Goal: Complete application form: Complete application form

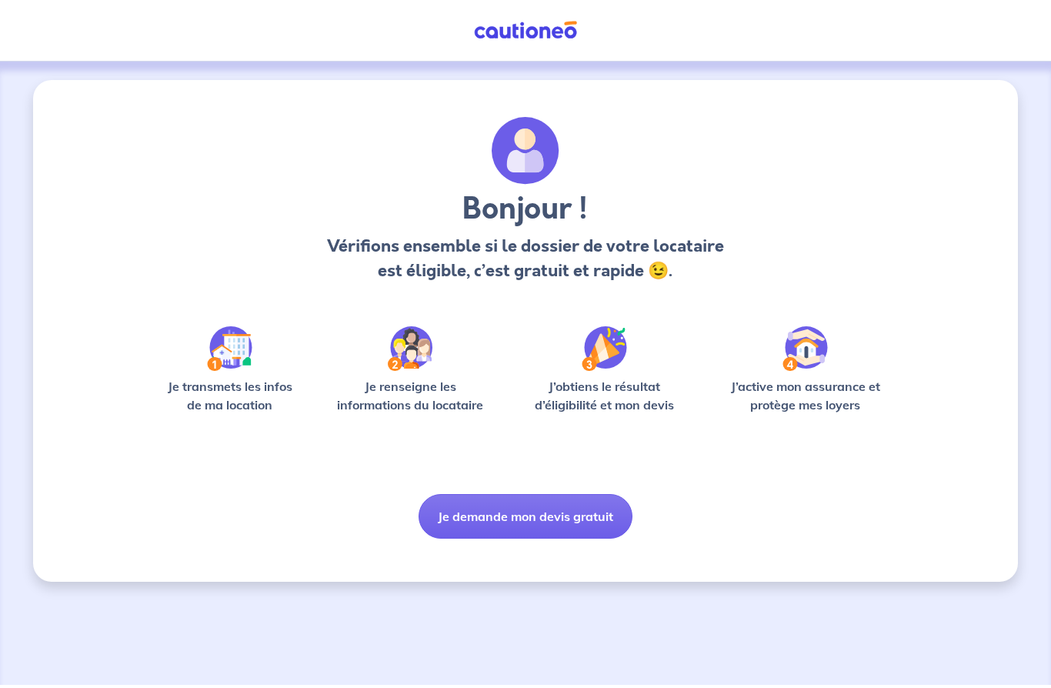
click at [541, 522] on button "Je demande mon devis gratuit" at bounding box center [525, 516] width 214 height 45
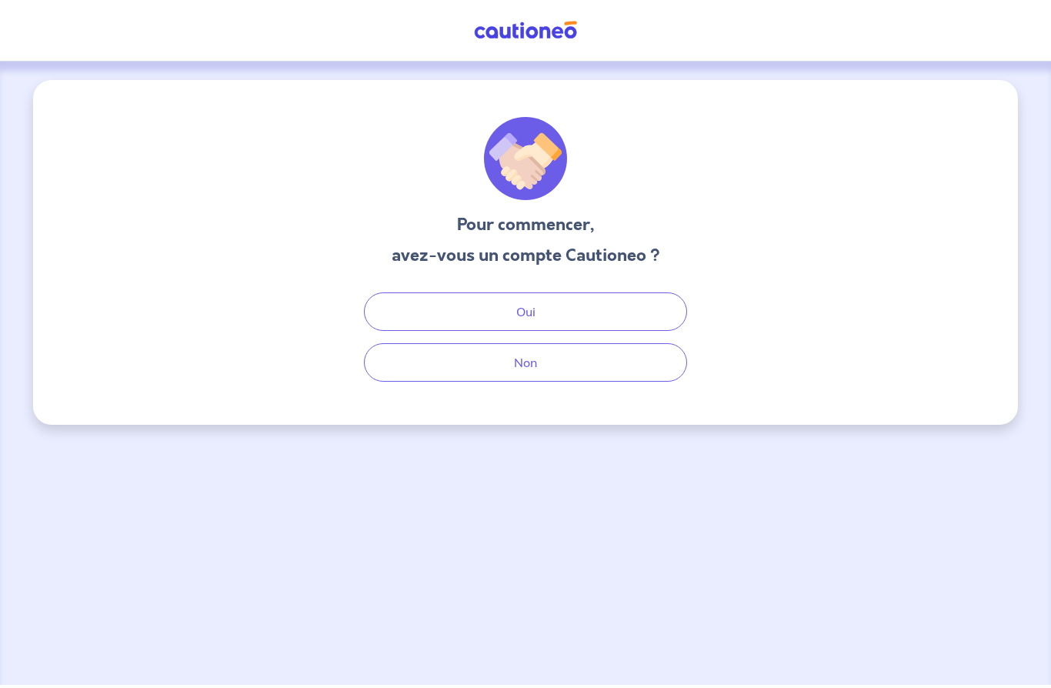
click at [570, 368] on button "Non" at bounding box center [525, 362] width 323 height 38
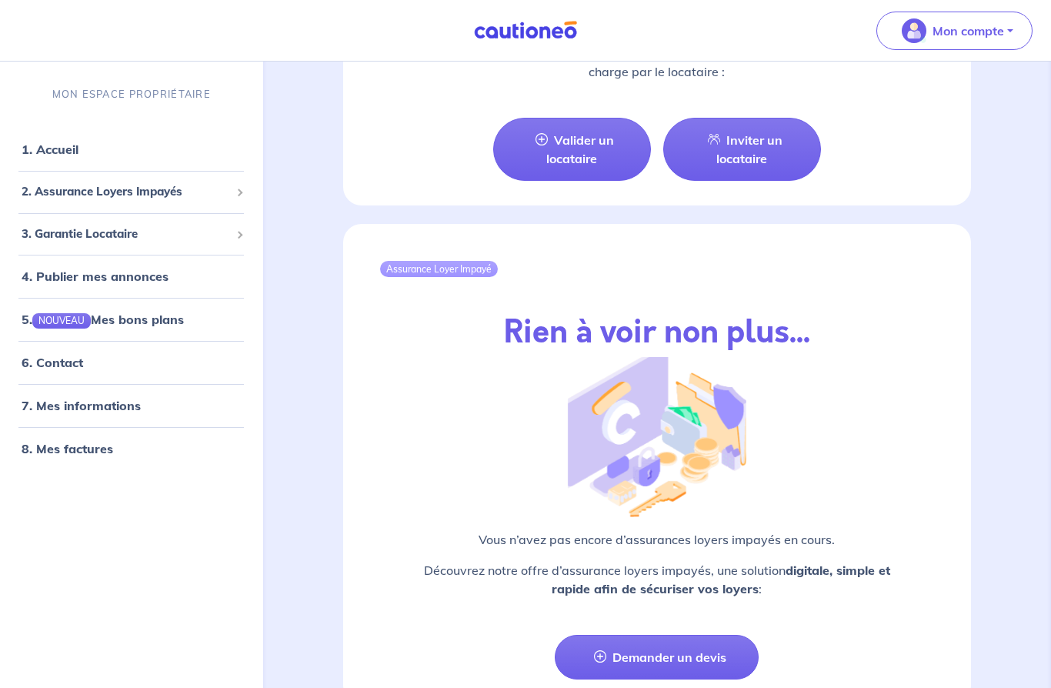
scroll to position [1677, 0]
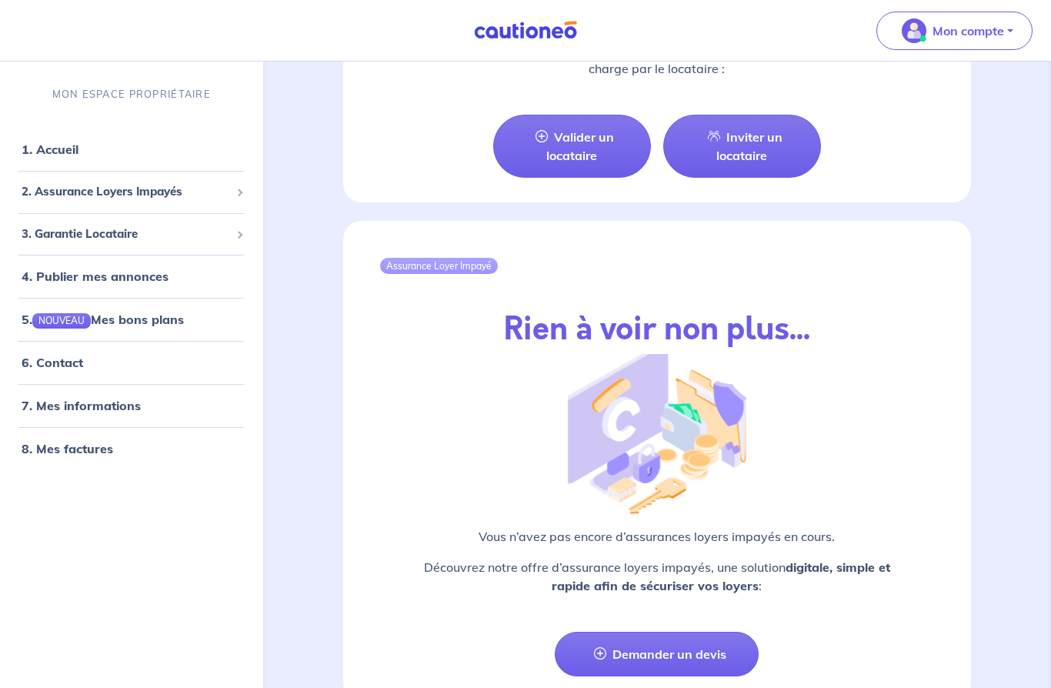
click at [684, 649] on link "Demander un devis" at bounding box center [656, 653] width 204 height 45
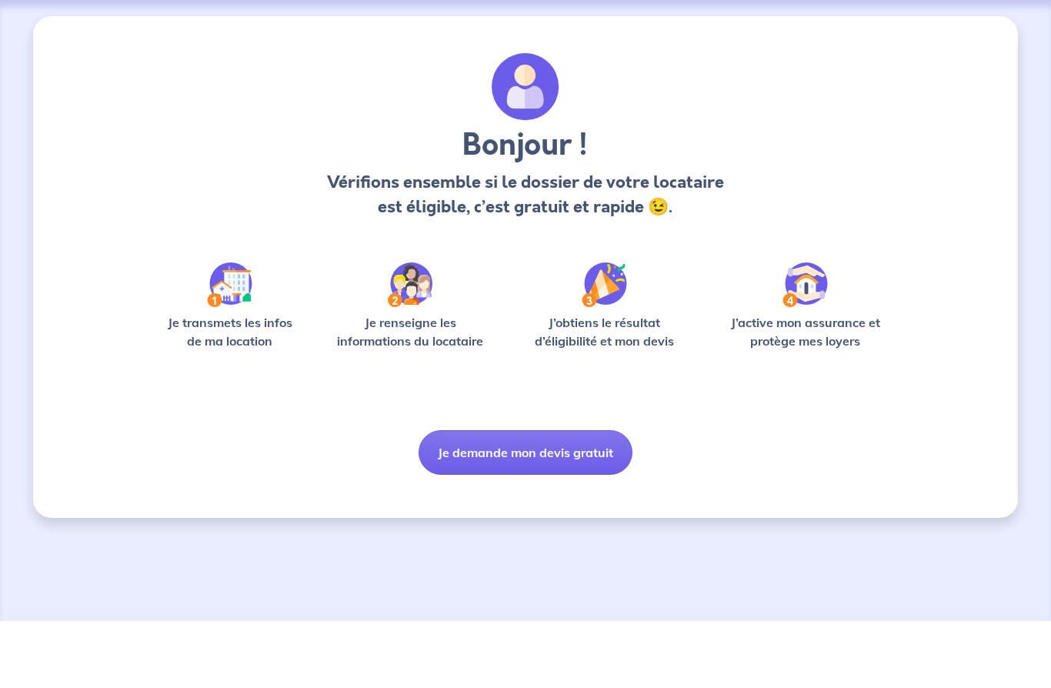
scroll to position [64, 0]
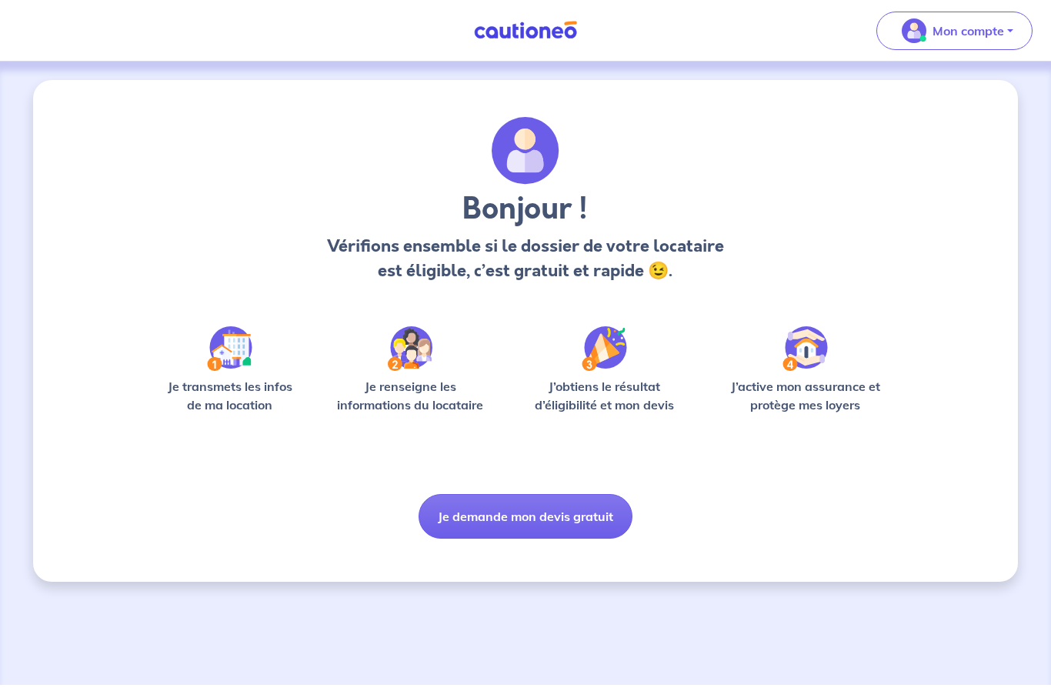
click at [528, 494] on button "Je demande mon devis gratuit" at bounding box center [525, 516] width 214 height 45
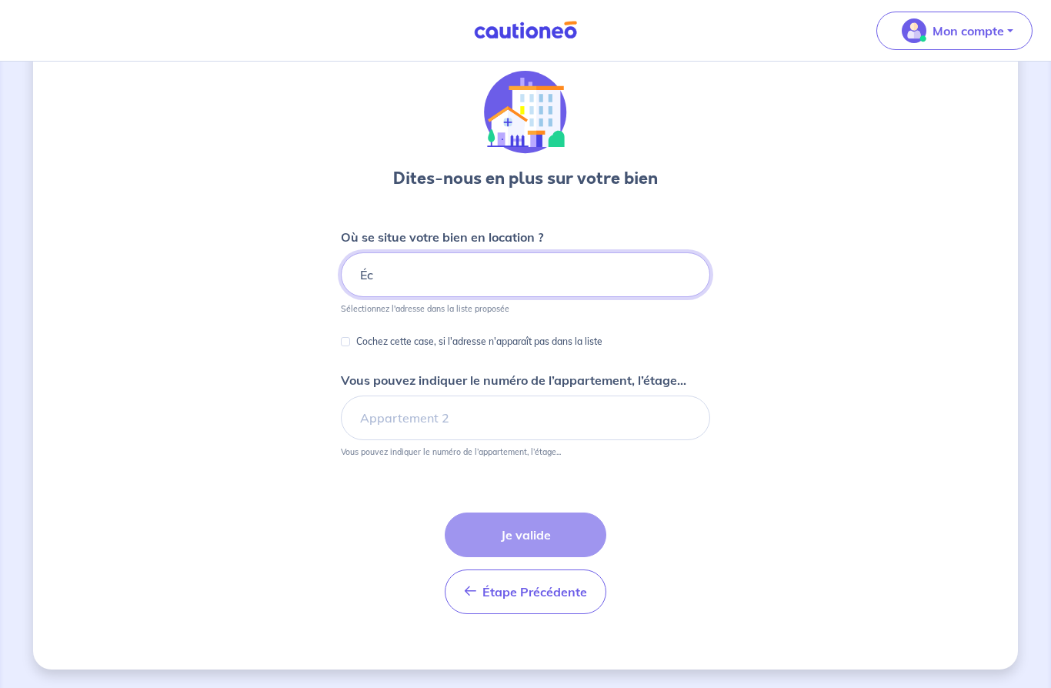
type input "É"
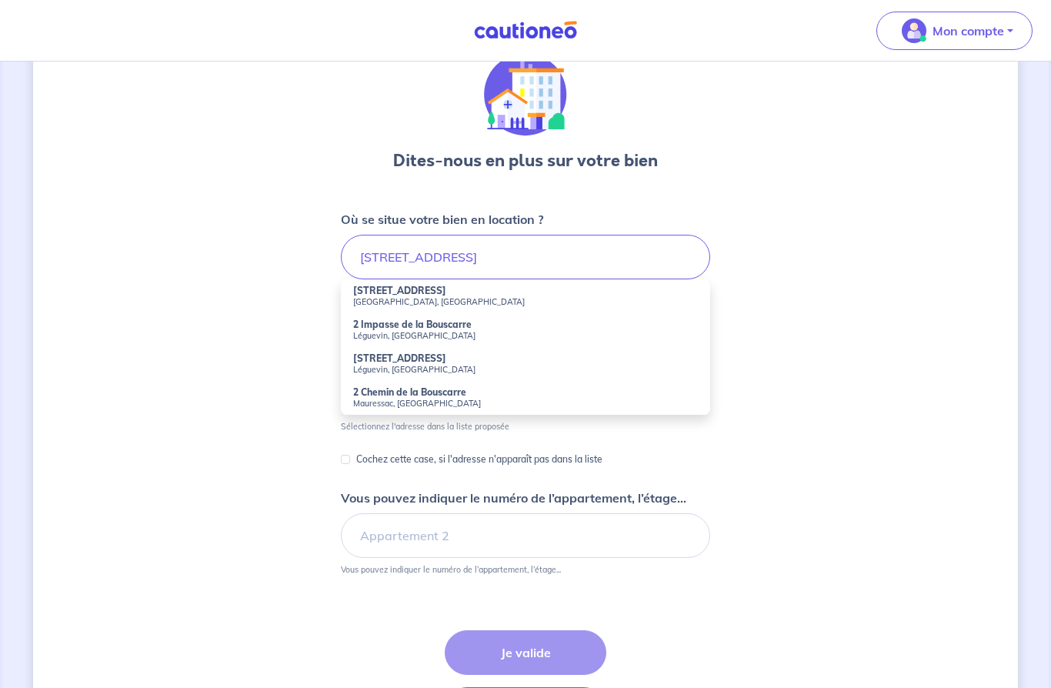
click at [404, 291] on strong "[STREET_ADDRESS]" at bounding box center [399, 291] width 93 height 12
type input "[STREET_ADDRESS]"
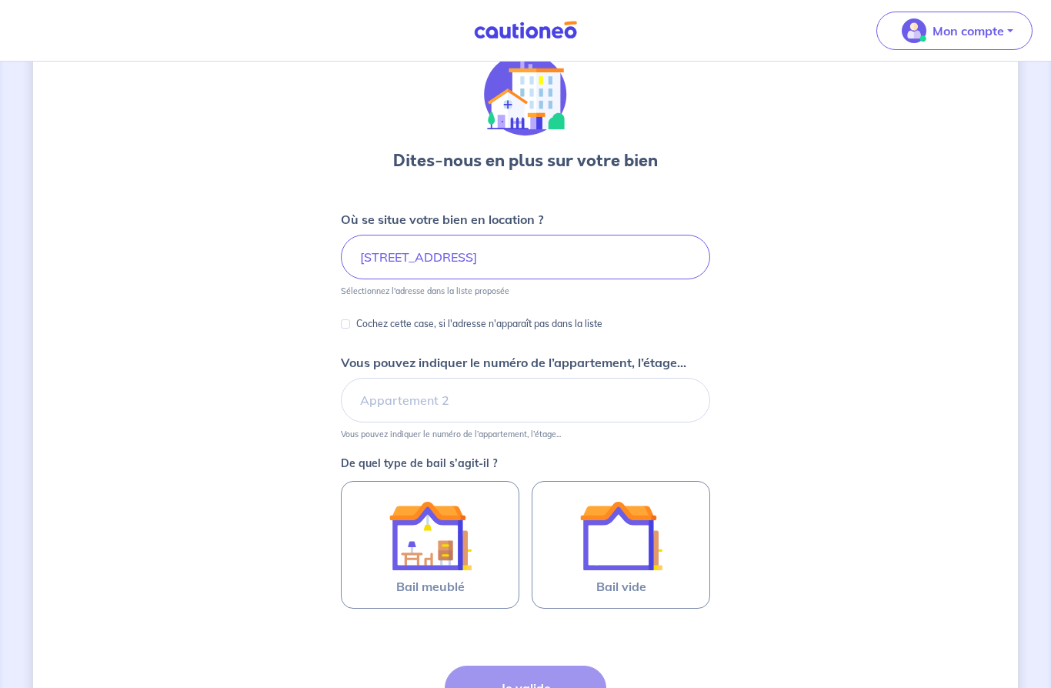
click at [441, 539] on img at bounding box center [429, 535] width 83 height 83
click at [0, 0] on input "Bail meublé" at bounding box center [0, 0] width 0 height 0
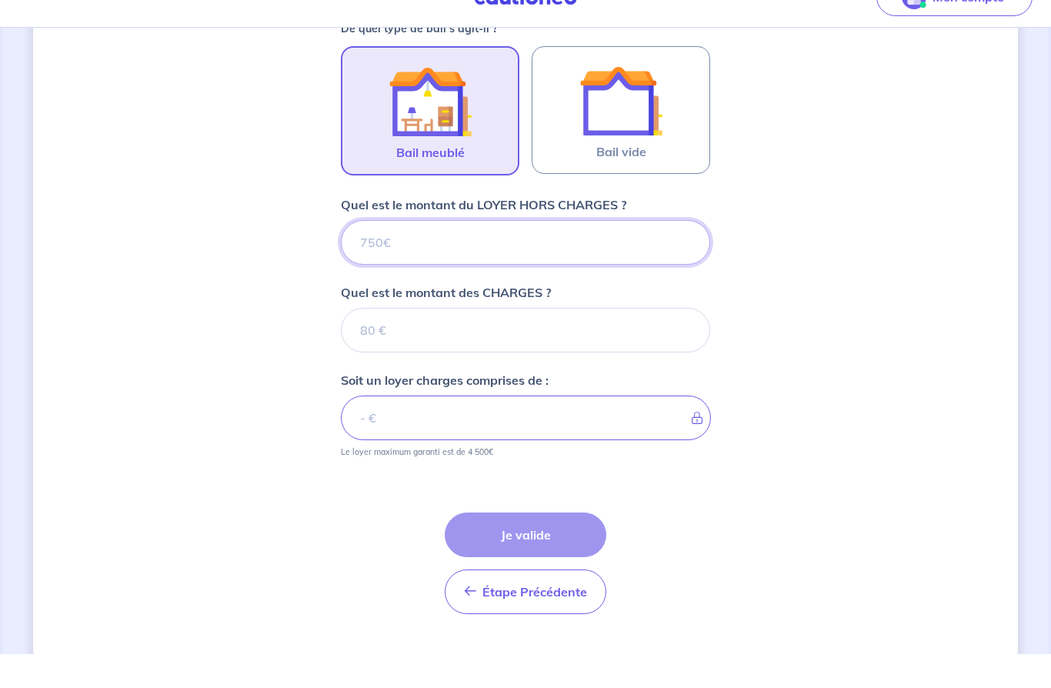
scroll to position [465, 0]
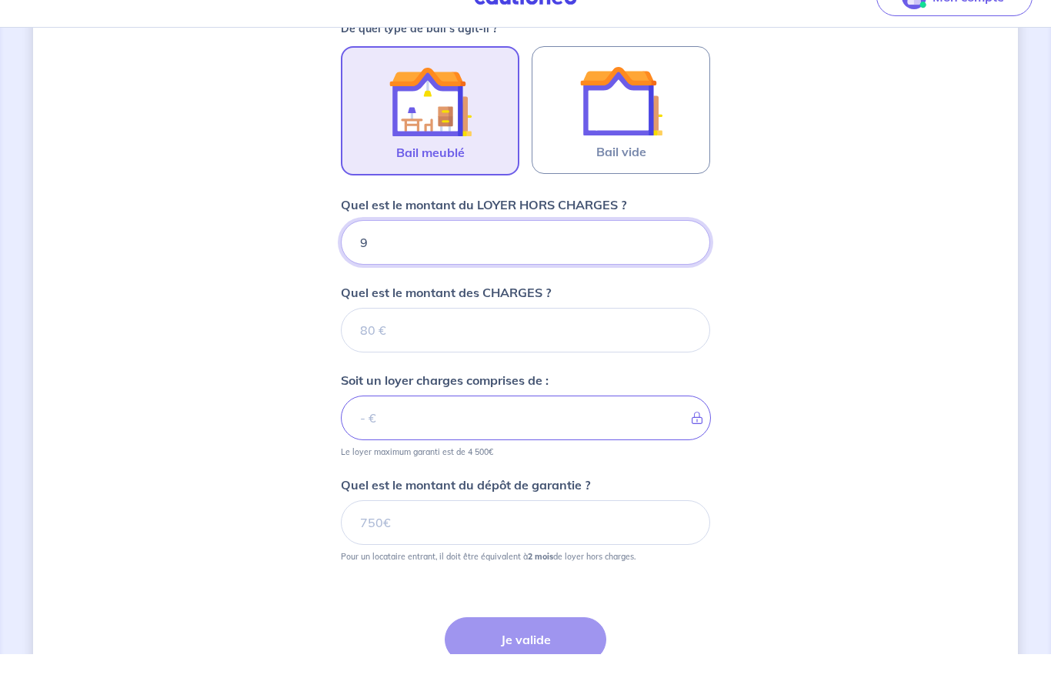
type input "97"
type input "970"
click at [431, 341] on input "Quel est le montant des CHARGES ?" at bounding box center [525, 363] width 369 height 45
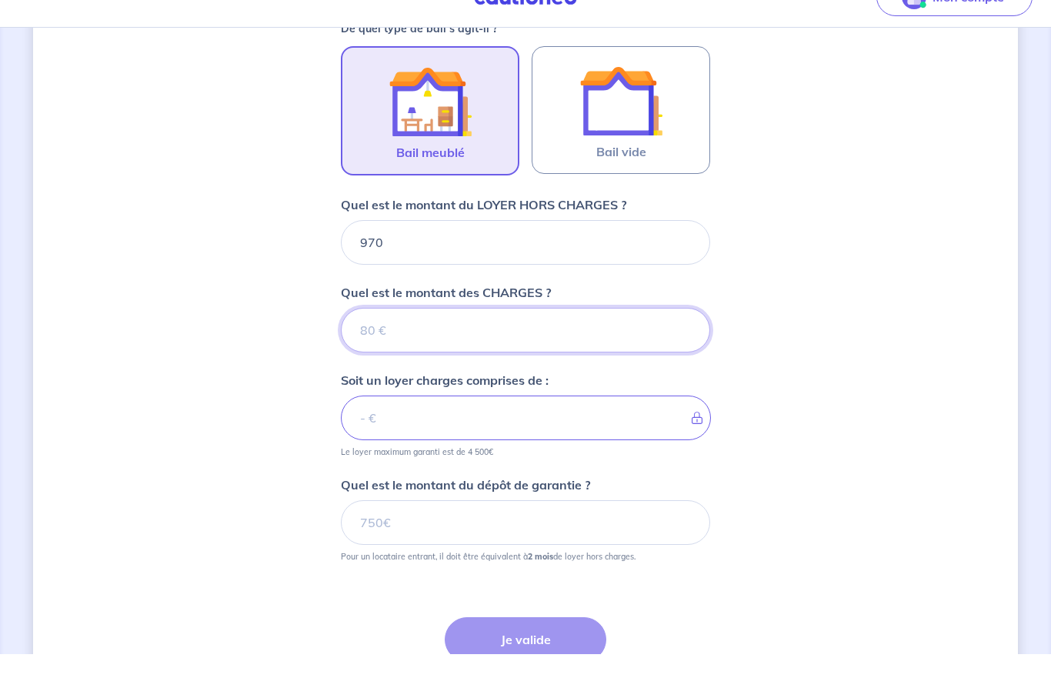
type input "1"
type input "971"
type input "13"
type input "983"
type input "130"
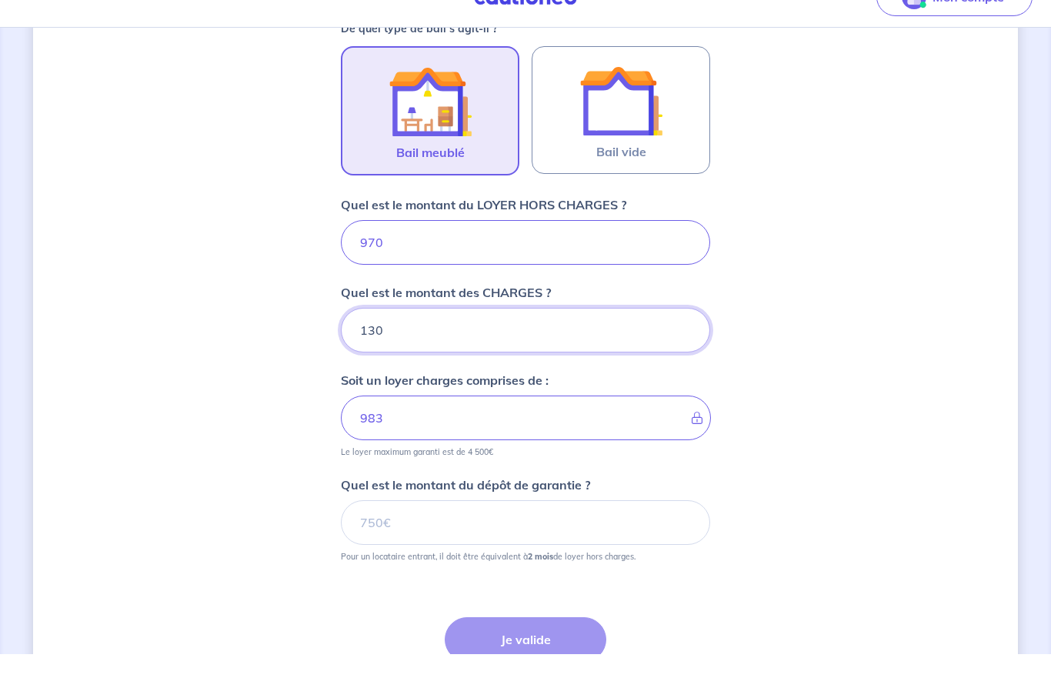
type input "1100"
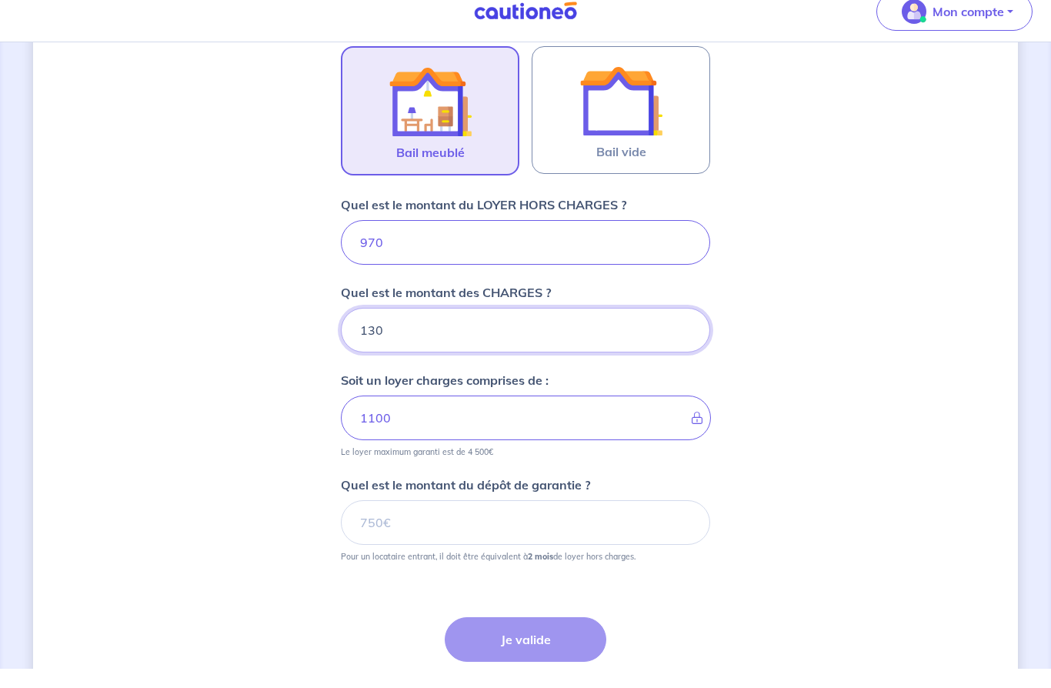
scroll to position [492, 0]
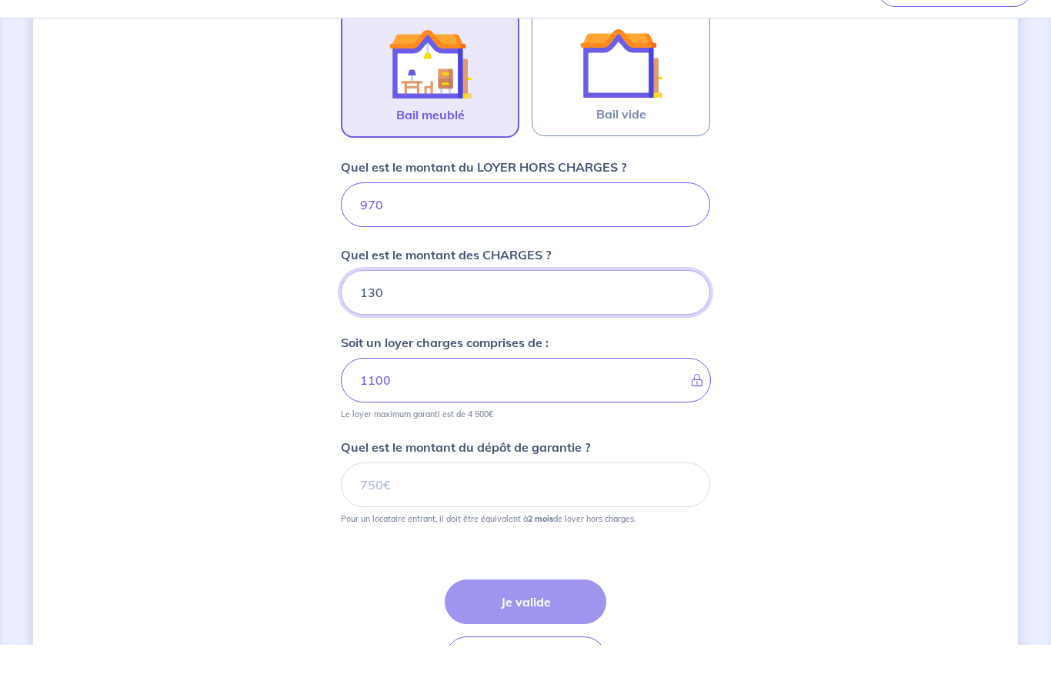
type input "130"
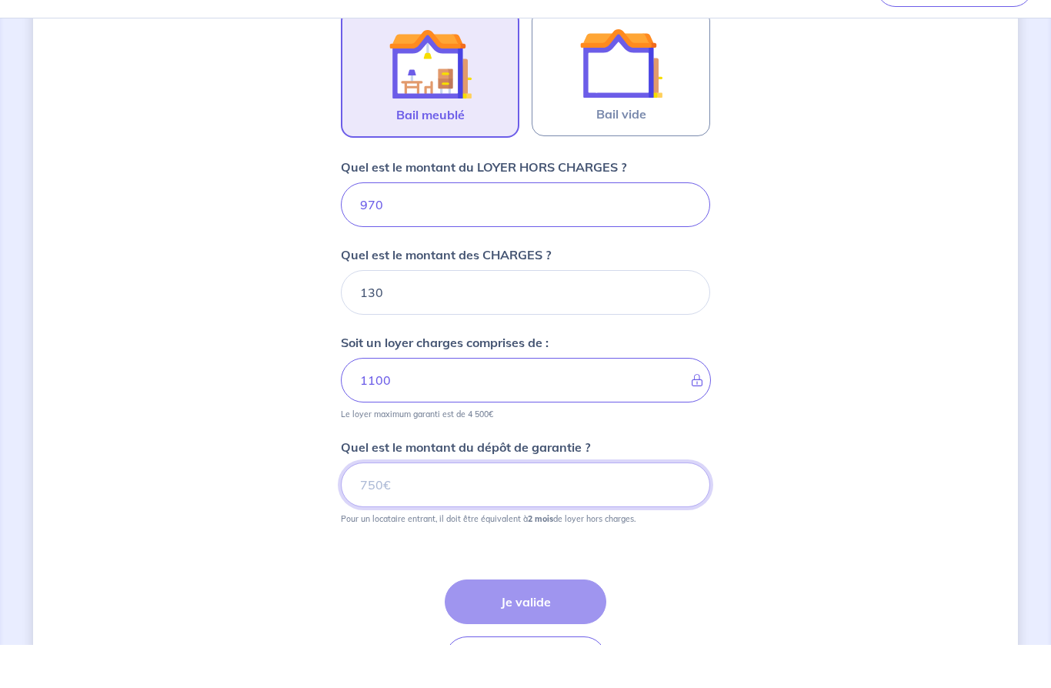
click at [368, 506] on input "Quel est le montant du dépôt de garantie ?" at bounding box center [525, 528] width 369 height 45
type input "1940"
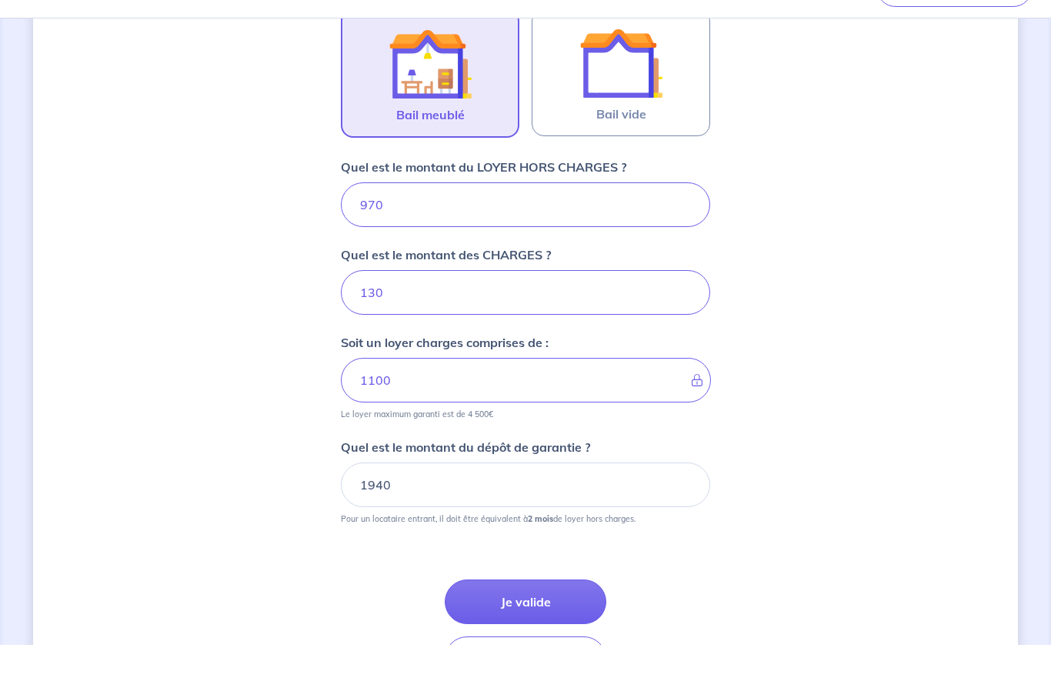
click at [539, 623] on button "Je valide" at bounding box center [526, 645] width 162 height 45
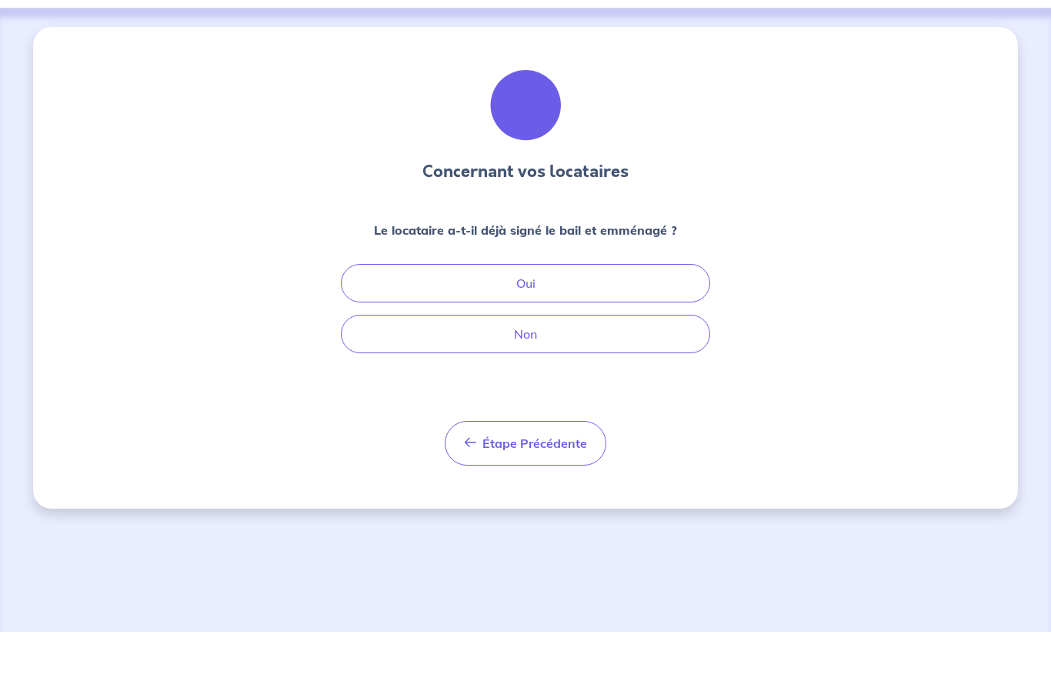
scroll to position [64, 0]
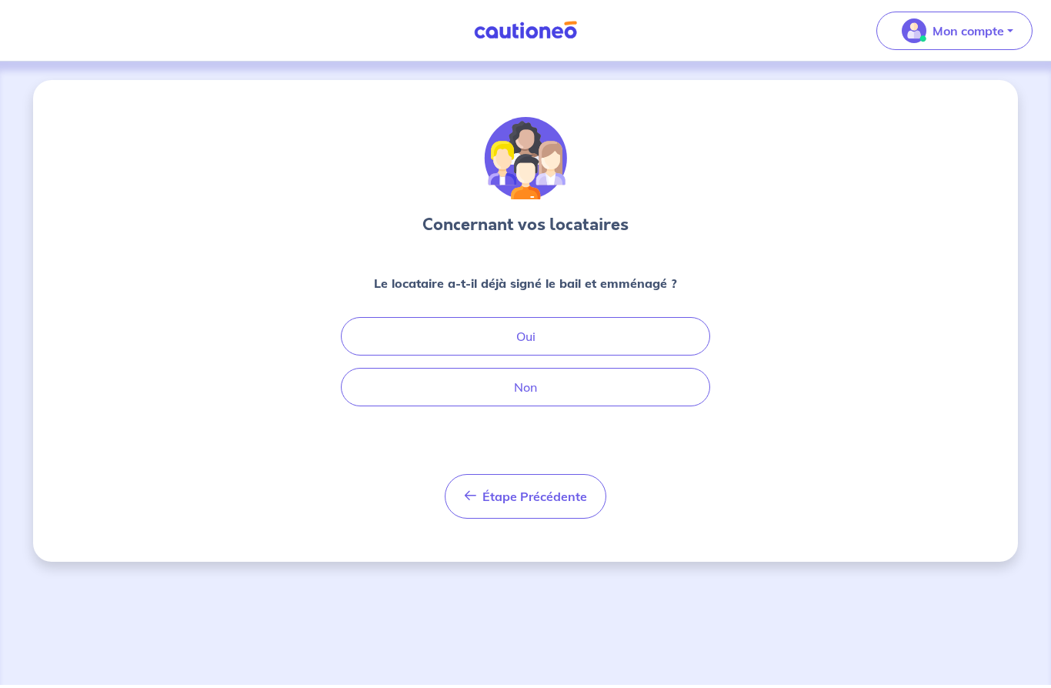
click at [569, 368] on button "Non" at bounding box center [525, 387] width 369 height 38
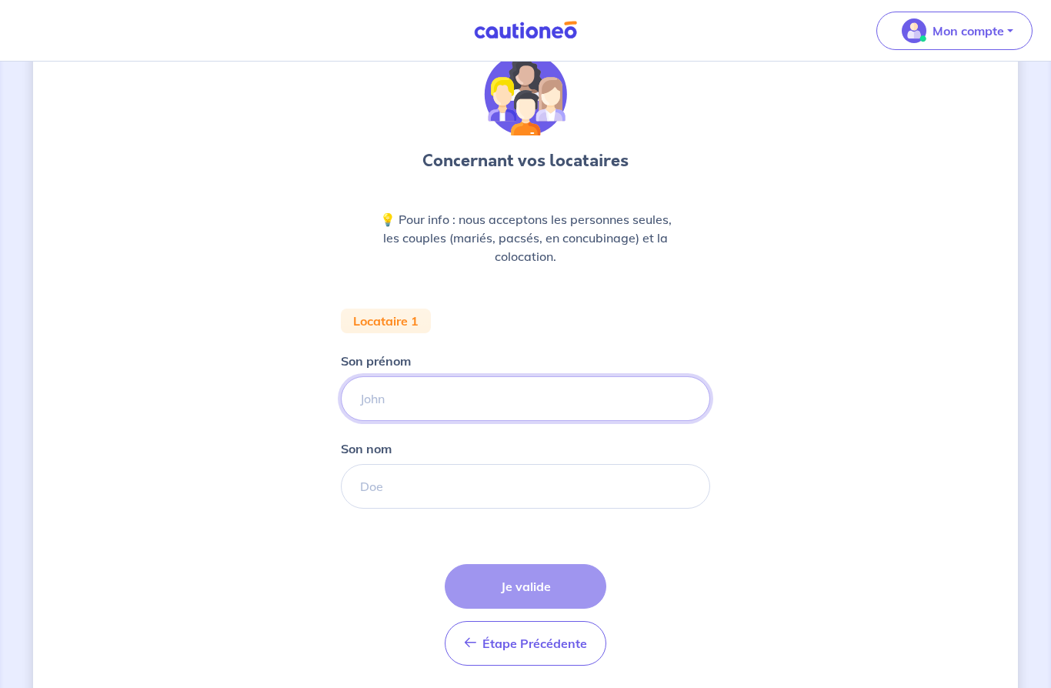
click at [415, 392] on input "Son prénom" at bounding box center [525, 398] width 369 height 45
type input "[PERSON_NAME]"
click at [408, 482] on input "Son nom" at bounding box center [525, 486] width 369 height 45
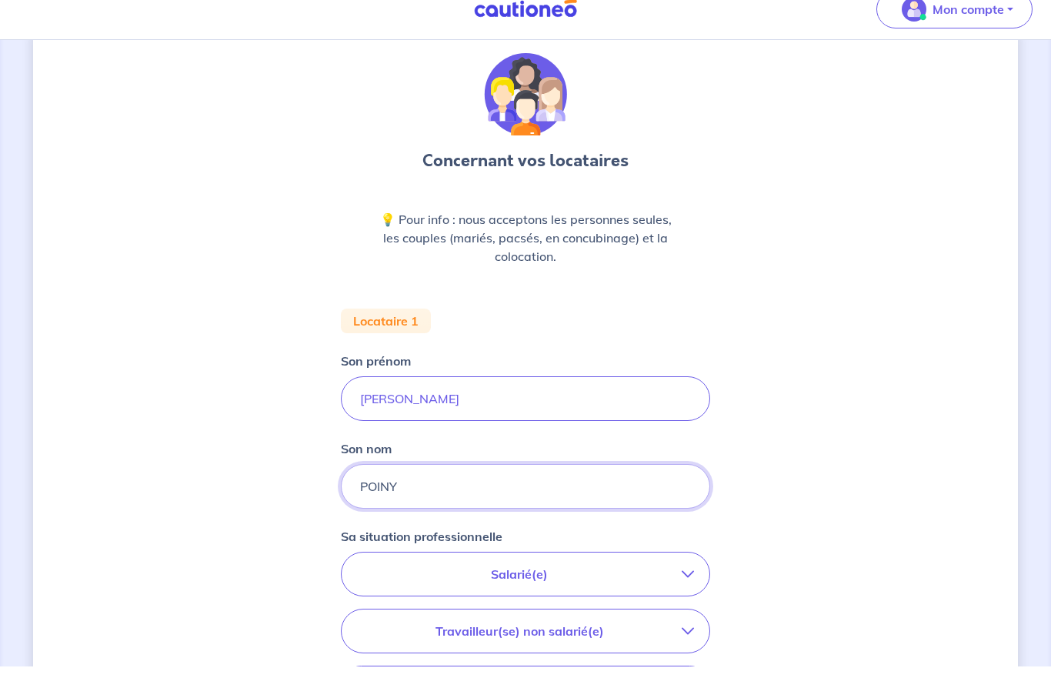
scroll to position [47, 0]
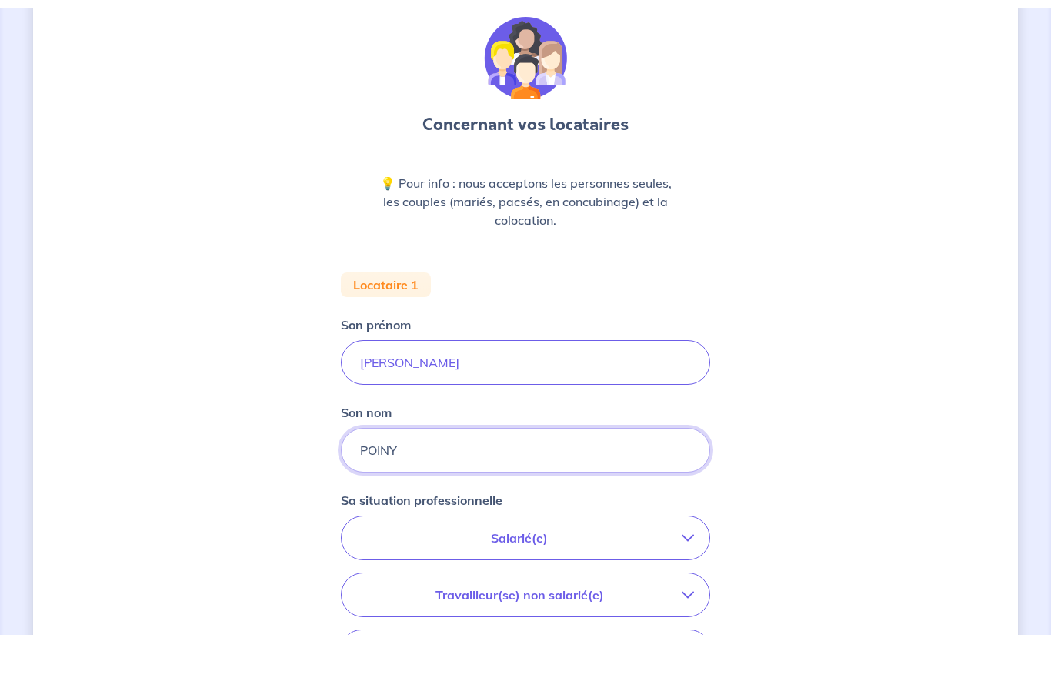
type input "POINY"
click at [676, 569] on button "Salarié(e)" at bounding box center [525, 590] width 368 height 43
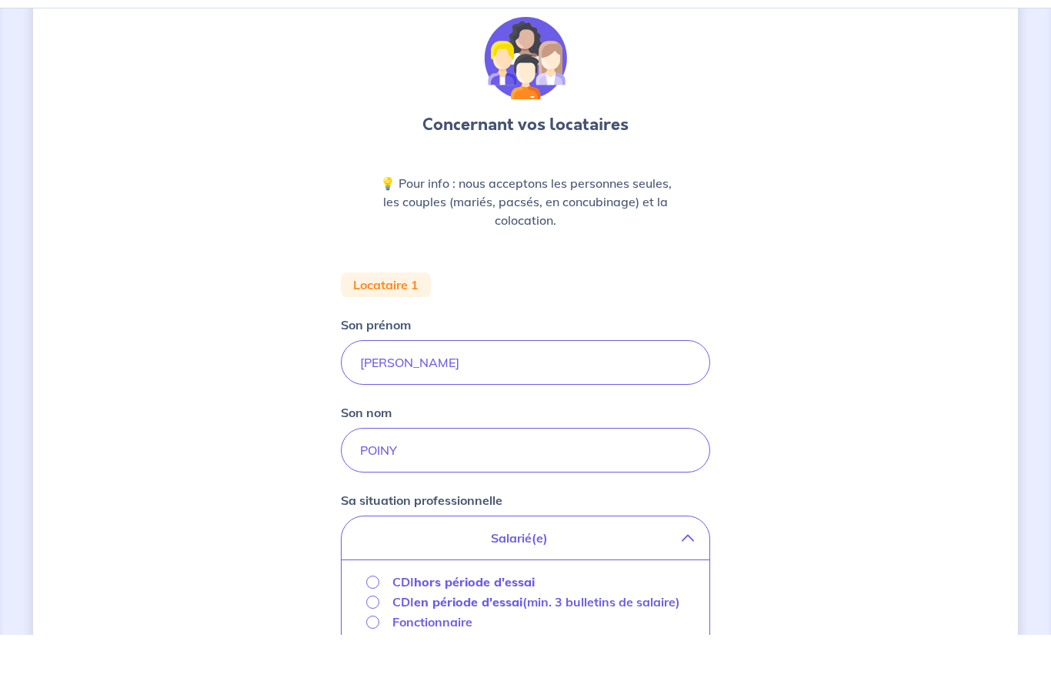
scroll to position [101, 0]
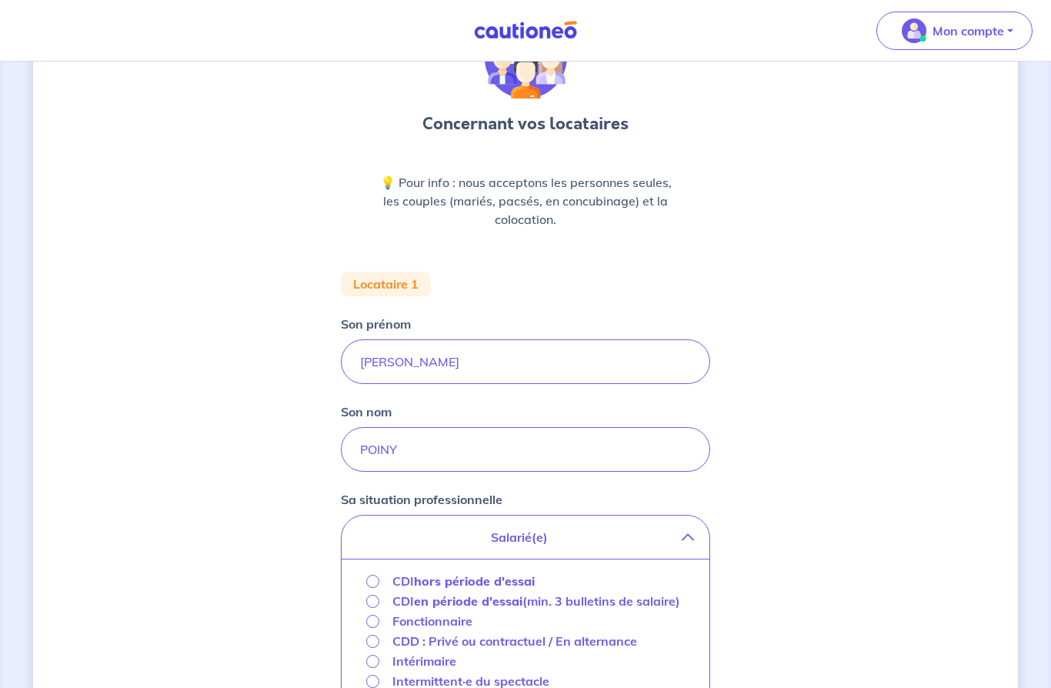
click at [361, 581] on div "CDI hors période d'essai" at bounding box center [525, 581] width 343 height 20
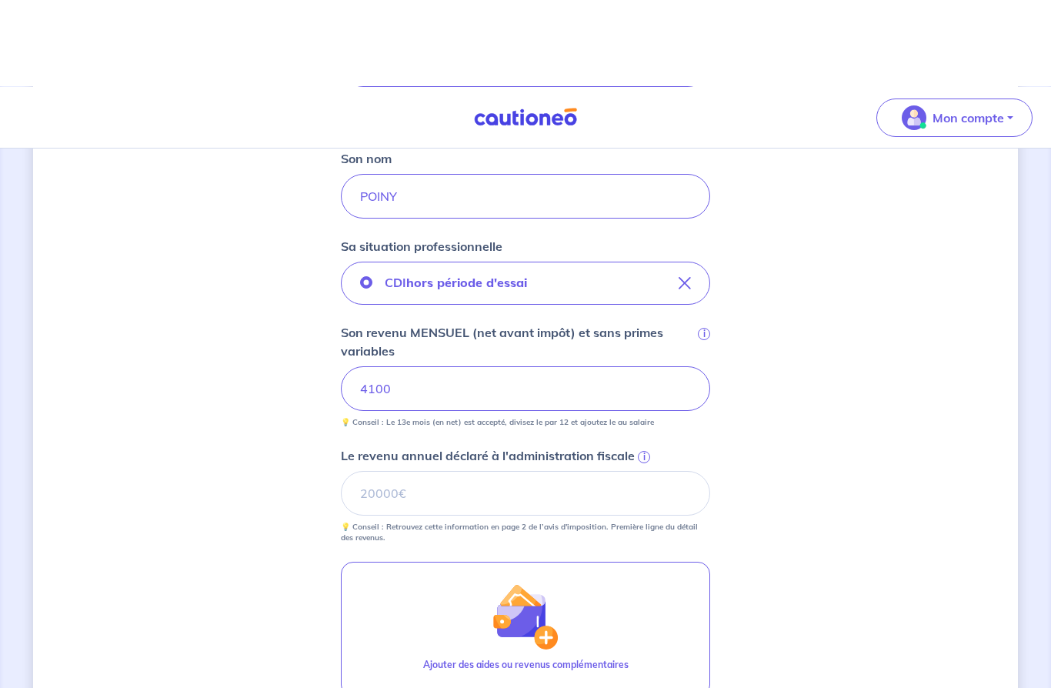
scroll to position [441, 0]
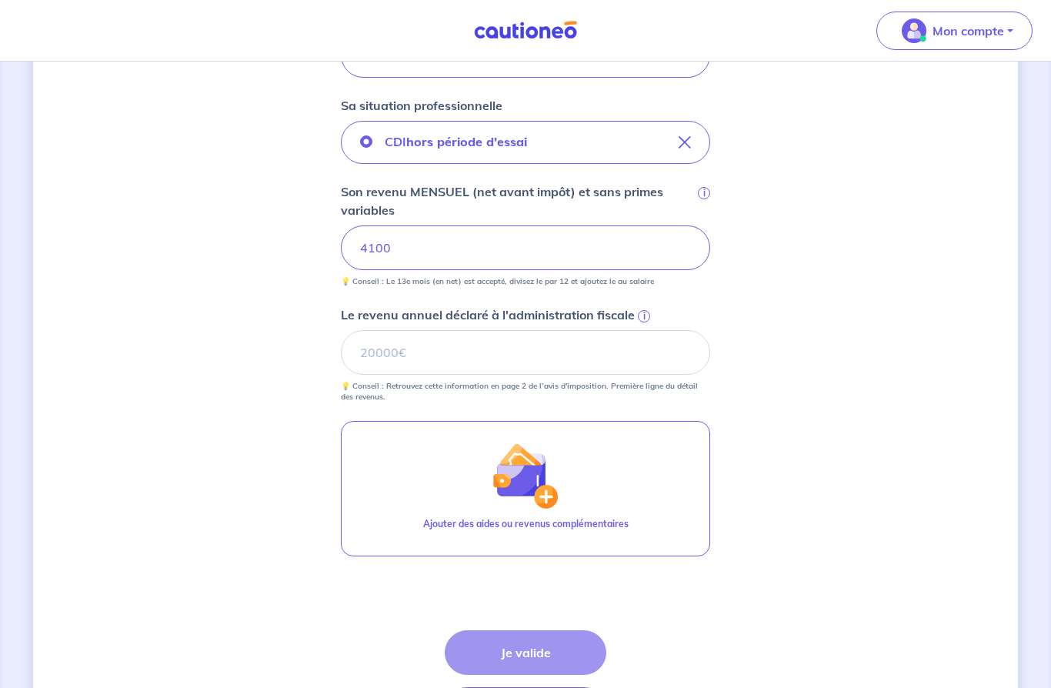
click at [533, 654] on div "Étape Précédente Précédent Je valide Je valide" at bounding box center [526, 681] width 162 height 102
click at [387, 345] on input "Le revenu annuel déclaré à l'administration fiscale i" at bounding box center [525, 352] width 369 height 45
type input "4"
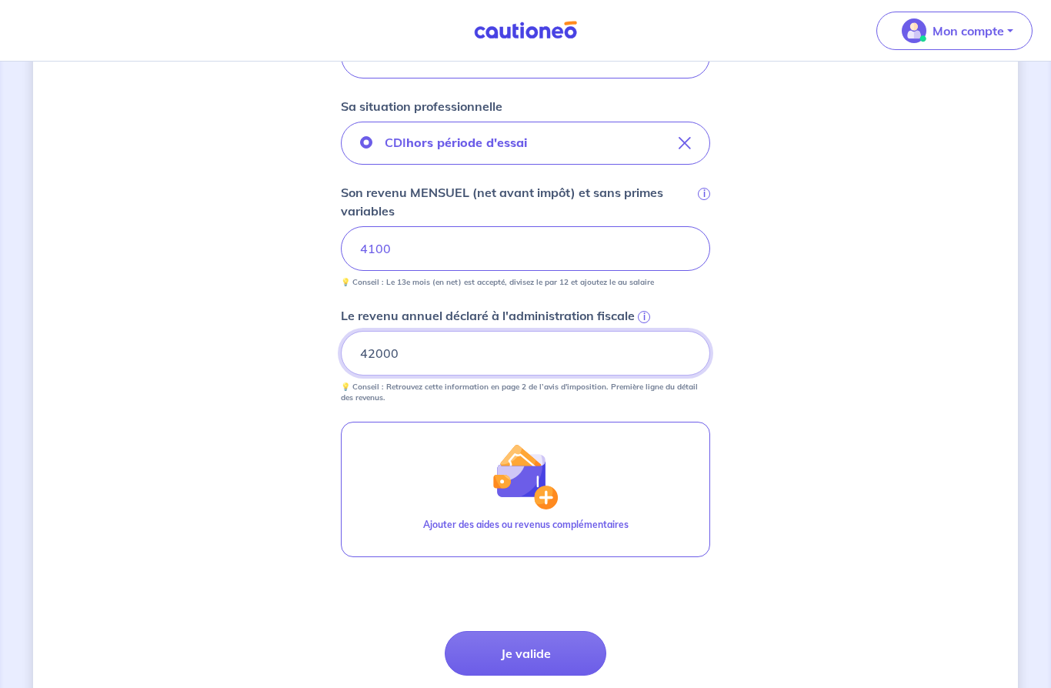
type input "42000"
click at [820, 403] on div "Concernant vos locataires 💡 Pour info : nous acceptons les personnes seules, le…" at bounding box center [525, 186] width 984 height 1201
click at [541, 653] on button "Je valide" at bounding box center [526, 653] width 162 height 45
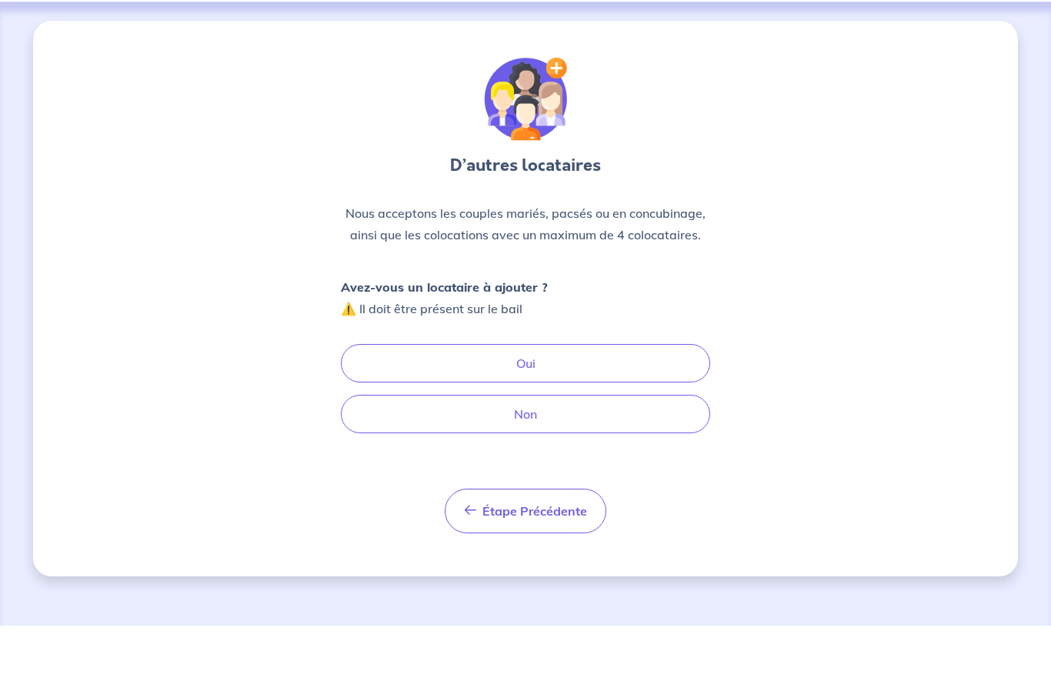
scroll to position [64, 0]
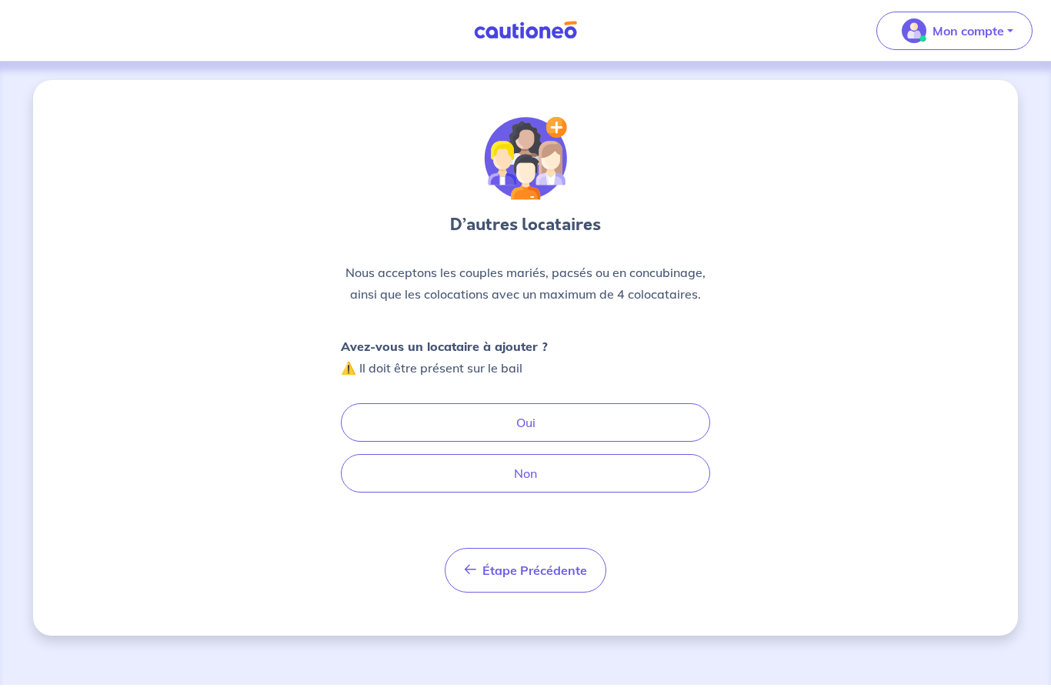
click at [516, 403] on button "Oui" at bounding box center [525, 422] width 369 height 38
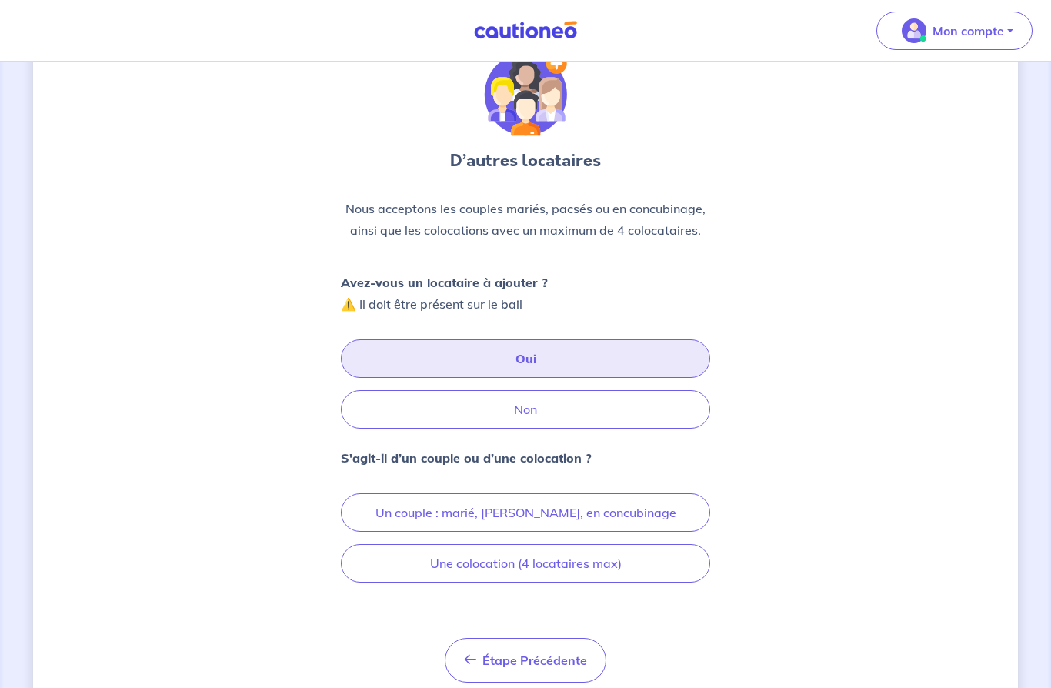
click at [599, 519] on button "Un couple : marié, [PERSON_NAME], en concubinage" at bounding box center [525, 512] width 369 height 38
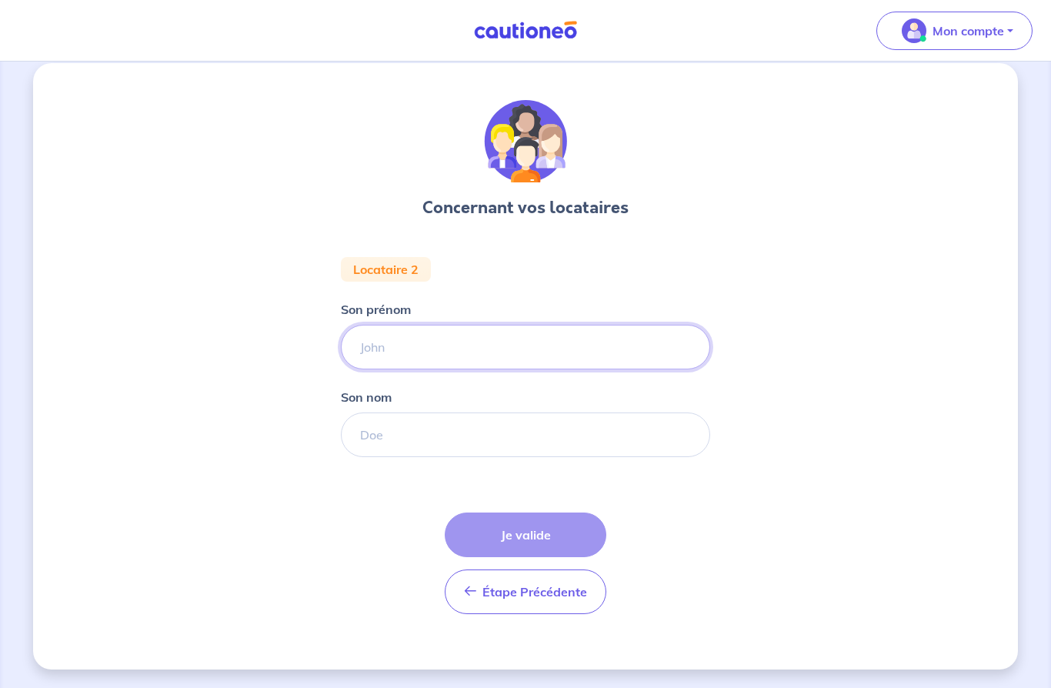
click at [394, 325] on input "Son prénom" at bounding box center [525, 347] width 369 height 45
type input "[PERSON_NAME]"
click at [397, 412] on input "Son nom" at bounding box center [525, 434] width 369 height 45
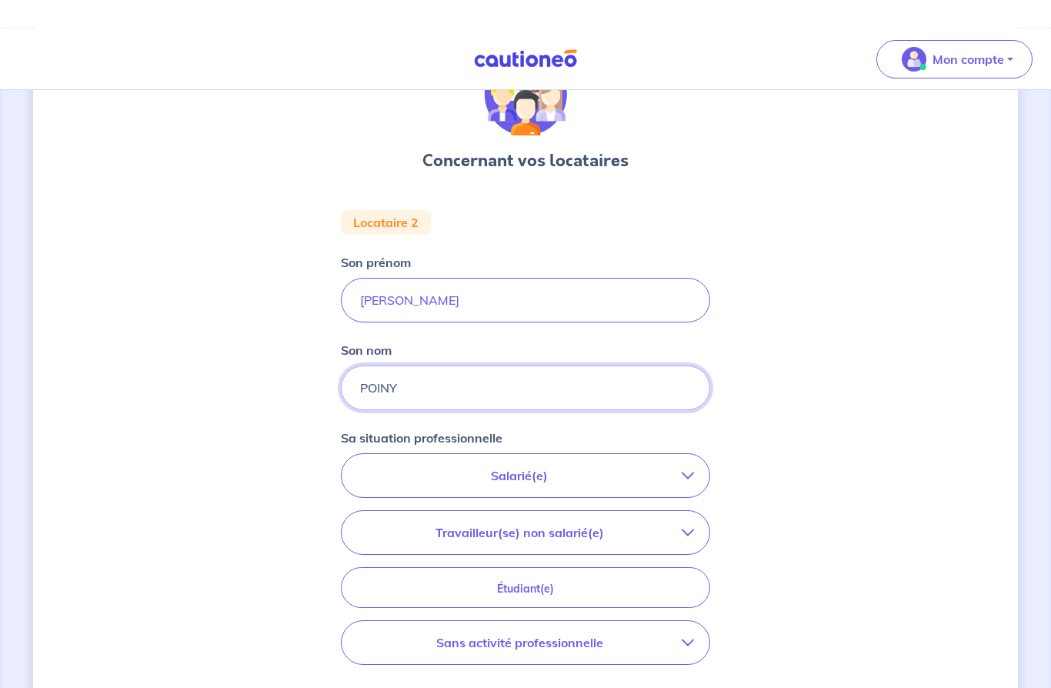
scroll to position [95, 0]
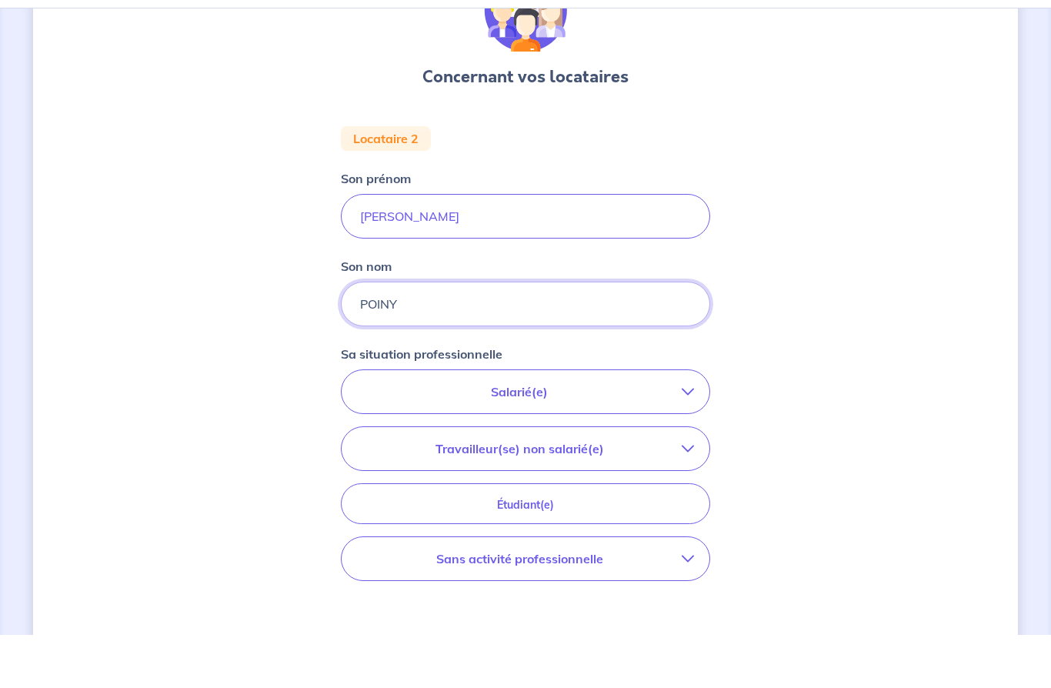
type input "POINY"
click at [681, 602] on p "Sans activité professionnelle" at bounding box center [519, 611] width 325 height 18
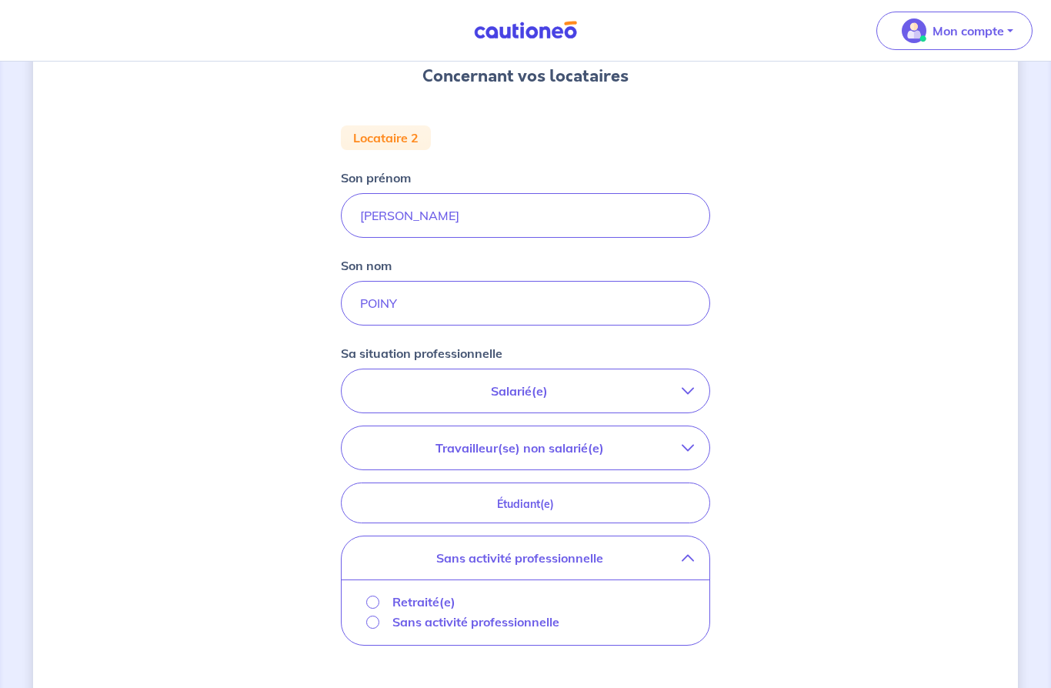
click at [514, 627] on p "Sans activité professionnelle" at bounding box center [475, 621] width 167 height 18
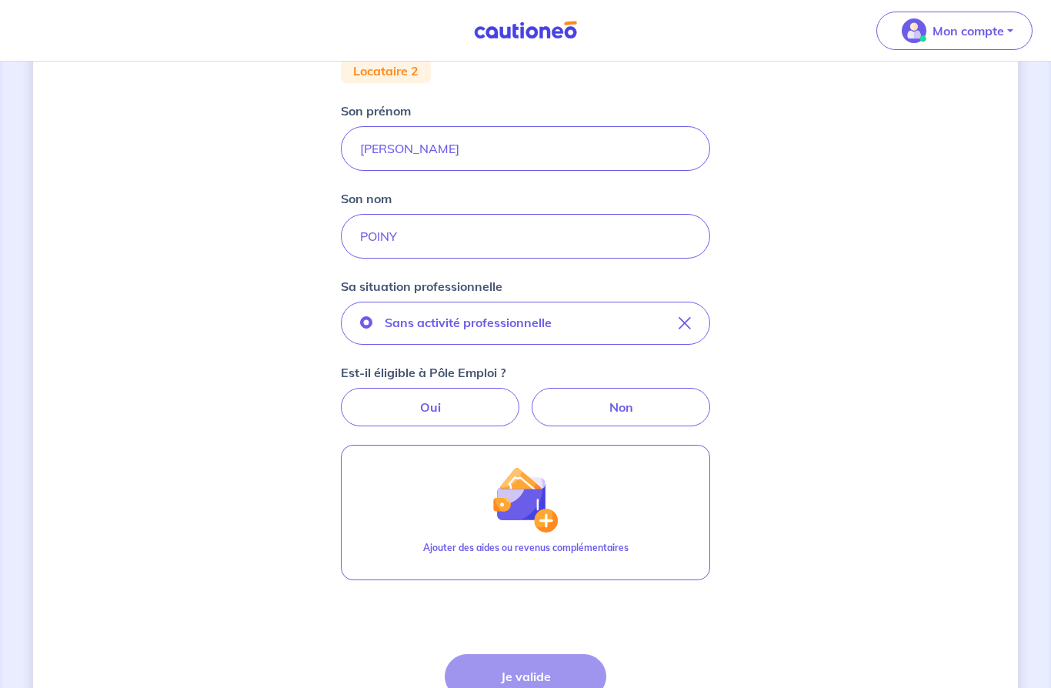
scroll to position [216, 0]
click at [411, 416] on label "Oui" at bounding box center [430, 406] width 178 height 38
click at [521, 397] on input "Oui" at bounding box center [526, 392] width 10 height 10
radio input "true"
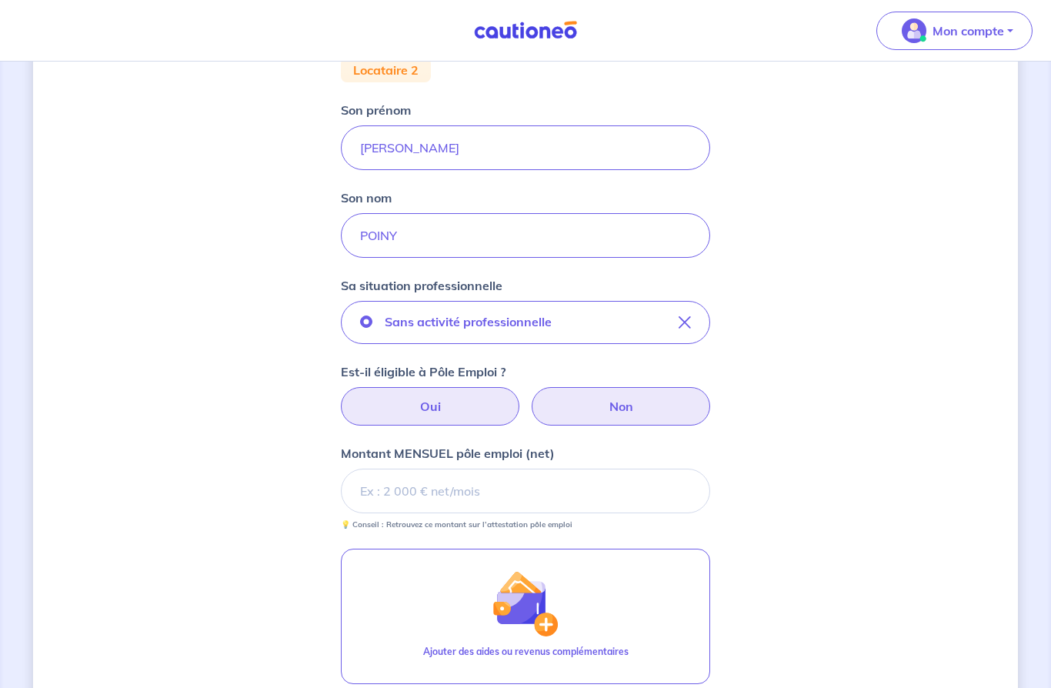
click at [625, 407] on label "Non" at bounding box center [620, 406] width 178 height 38
click at [531, 397] on input "Non" at bounding box center [526, 392] width 10 height 10
radio input "true"
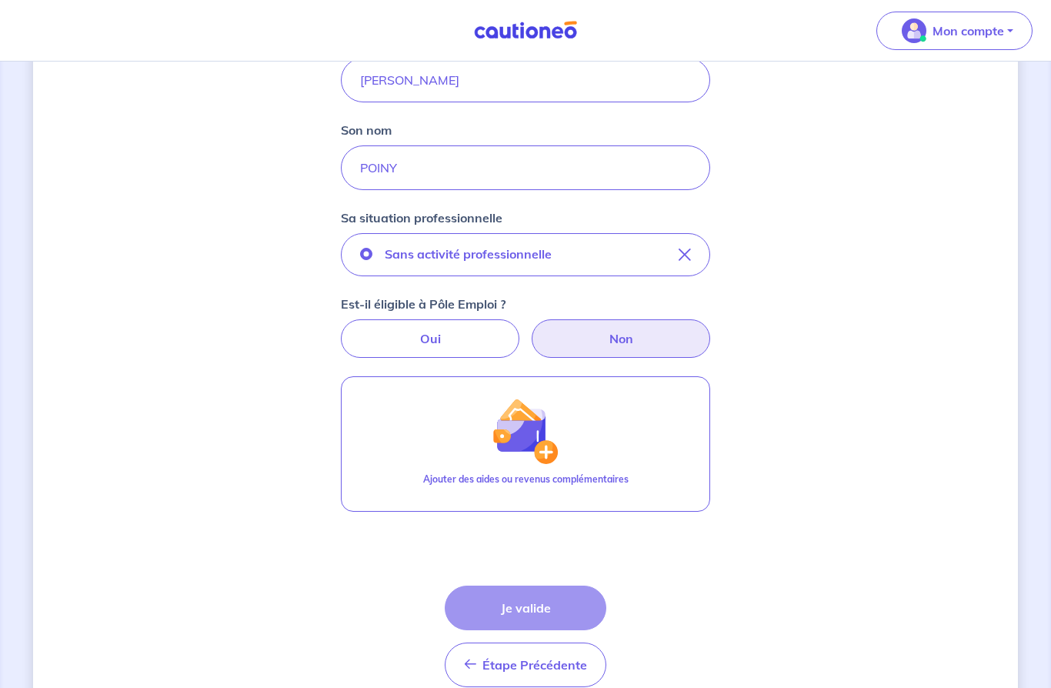
scroll to position [290, 0]
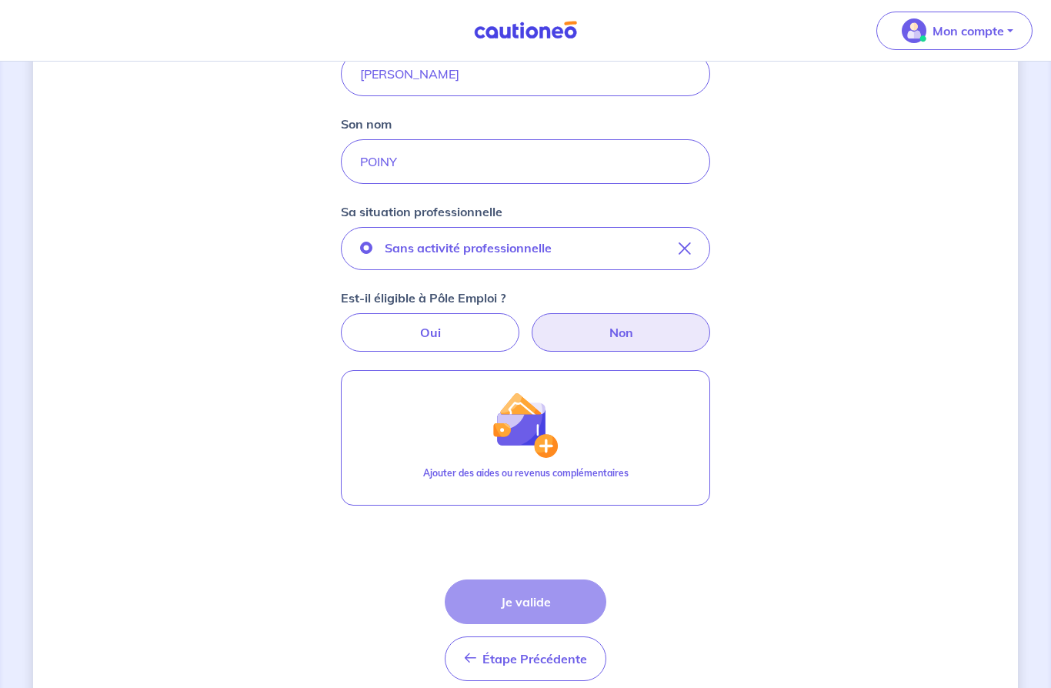
click at [531, 596] on div "Étape Précédente Précédent Je valide Je valide" at bounding box center [526, 630] width 162 height 102
click at [531, 597] on div "Étape Précédente Précédent Je valide Je valide" at bounding box center [526, 630] width 162 height 102
click at [531, 596] on div "Étape Précédente Précédent Je valide Je valide" at bounding box center [526, 630] width 162 height 102
click at [528, 594] on div "Étape Précédente Précédent Je valide Je valide" at bounding box center [526, 630] width 162 height 102
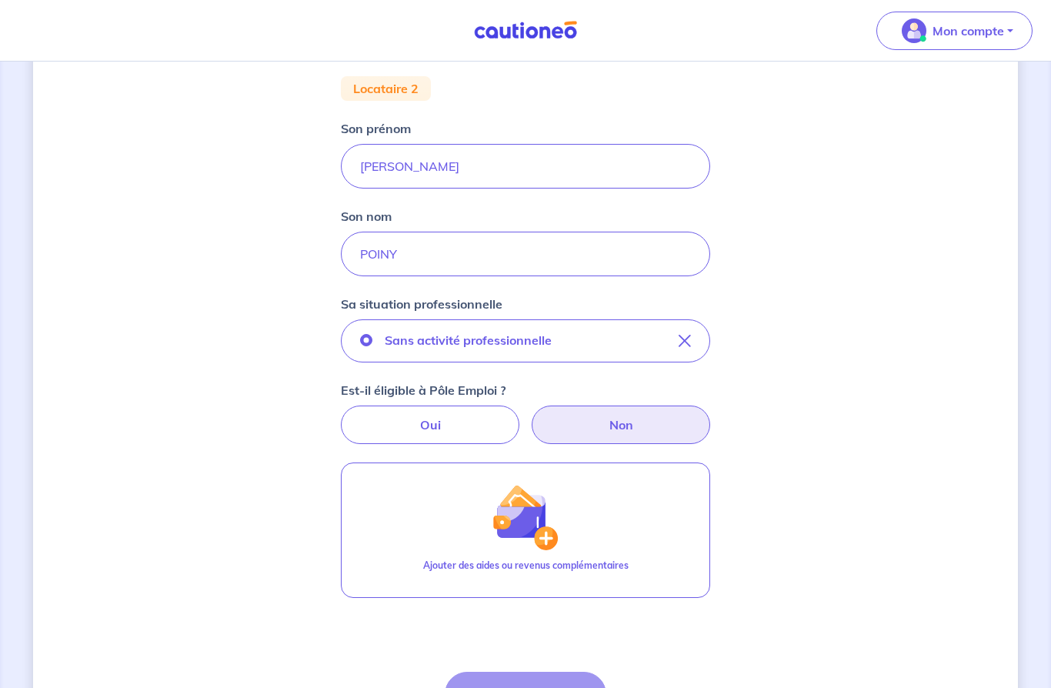
scroll to position [195, 0]
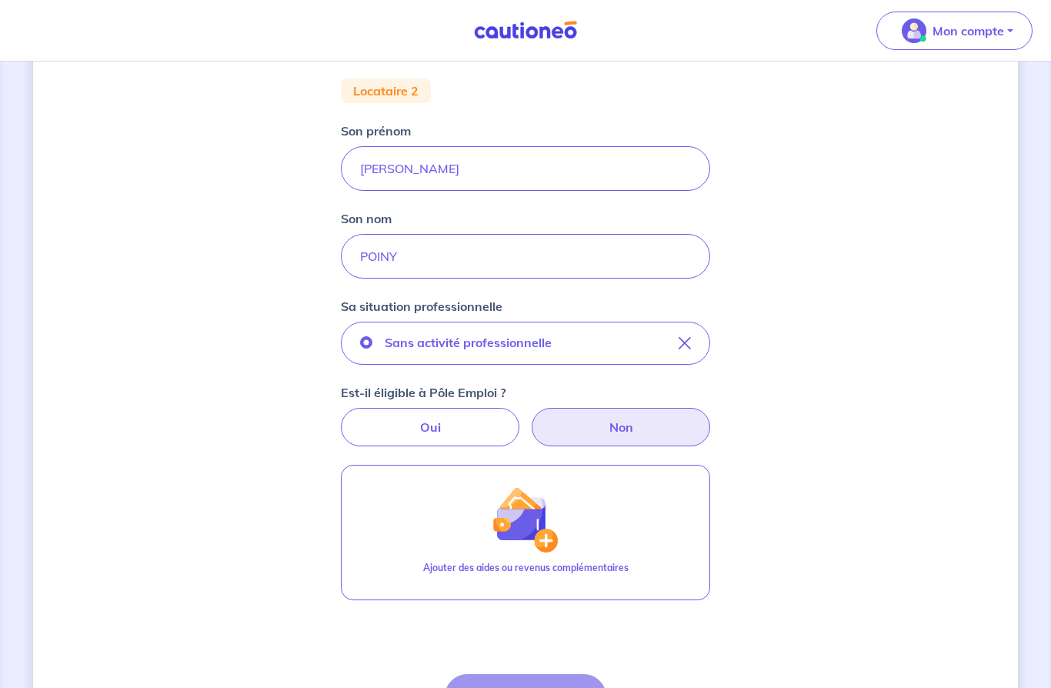
click at [644, 425] on label "Non" at bounding box center [620, 427] width 178 height 38
click at [531, 418] on input "Non" at bounding box center [526, 413] width 10 height 10
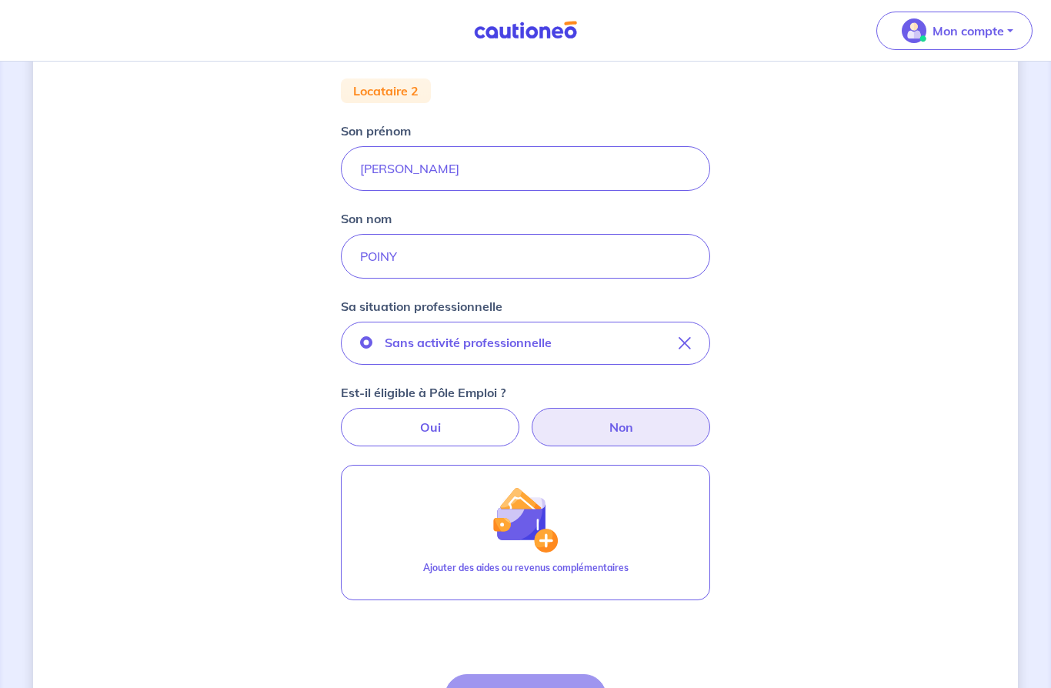
click at [534, 534] on img "button" at bounding box center [525, 520] width 66 height 66
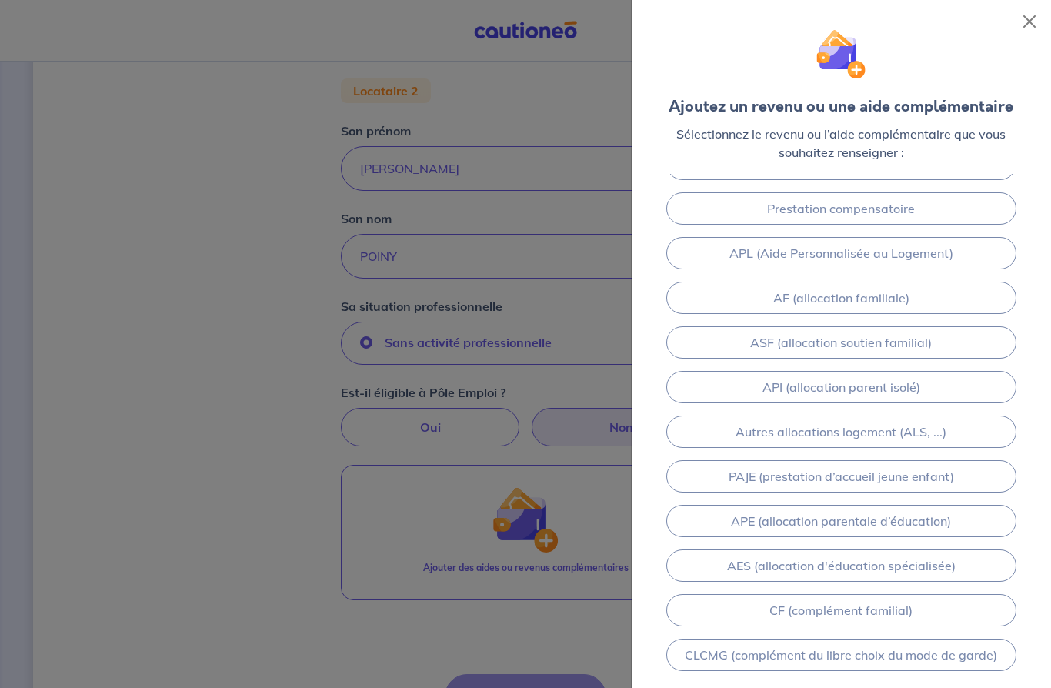
scroll to position [121, 0]
click at [1026, 28] on button "Close" at bounding box center [1029, 21] width 25 height 25
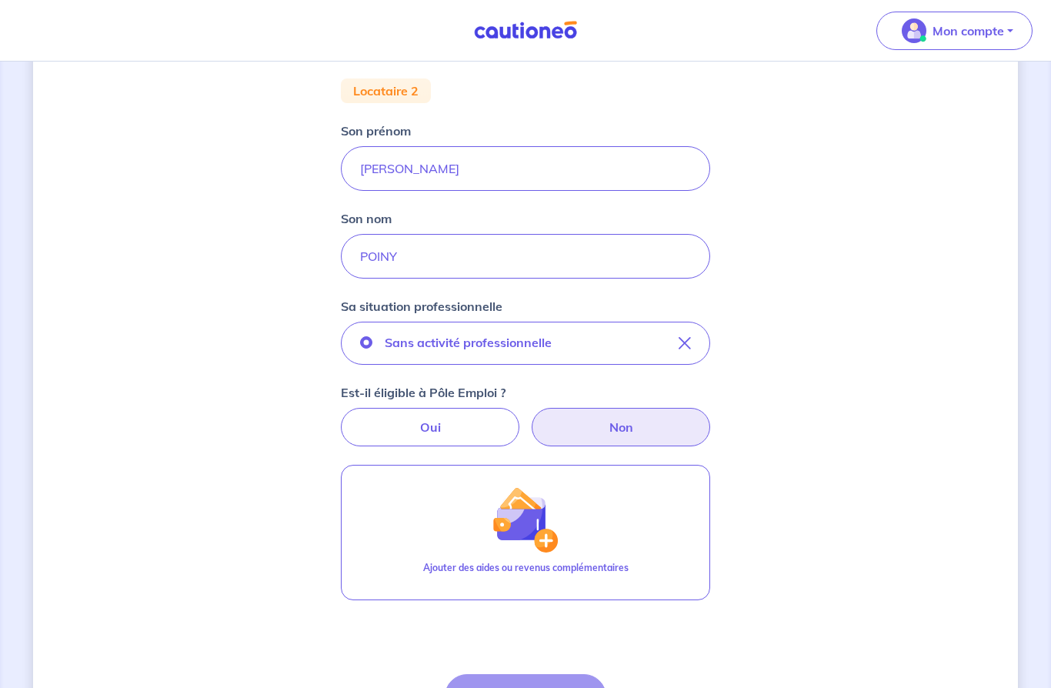
click at [629, 421] on label "Non" at bounding box center [620, 427] width 178 height 38
click at [531, 418] on input "Non" at bounding box center [526, 413] width 10 height 10
click at [433, 440] on label "Oui" at bounding box center [430, 427] width 178 height 38
click at [521, 418] on input "Oui" at bounding box center [526, 413] width 10 height 10
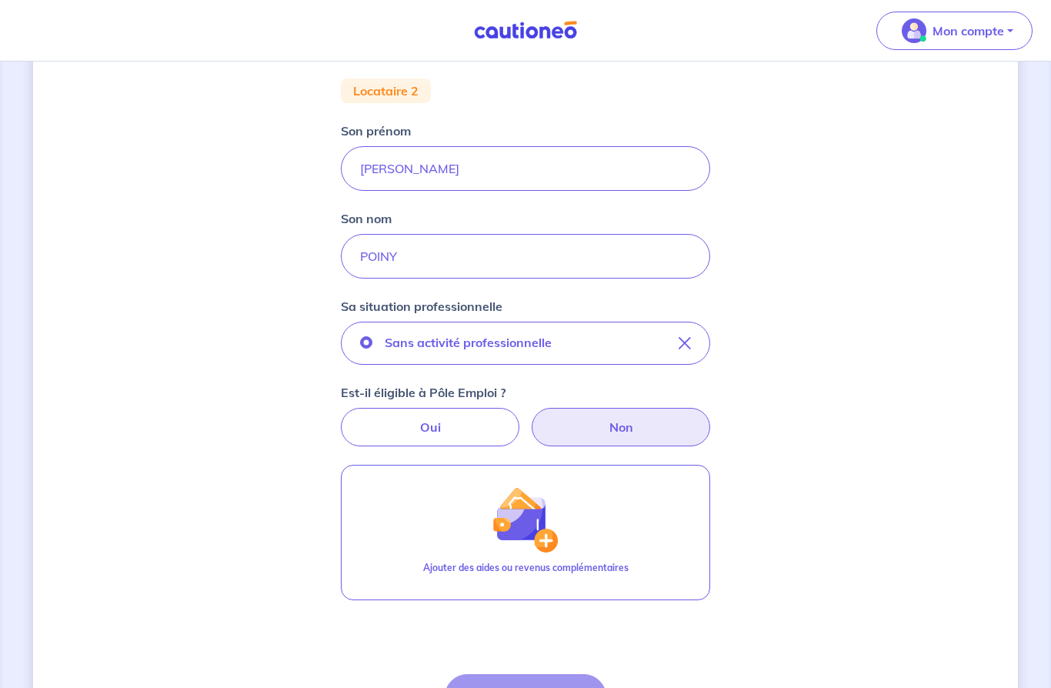
radio input "true"
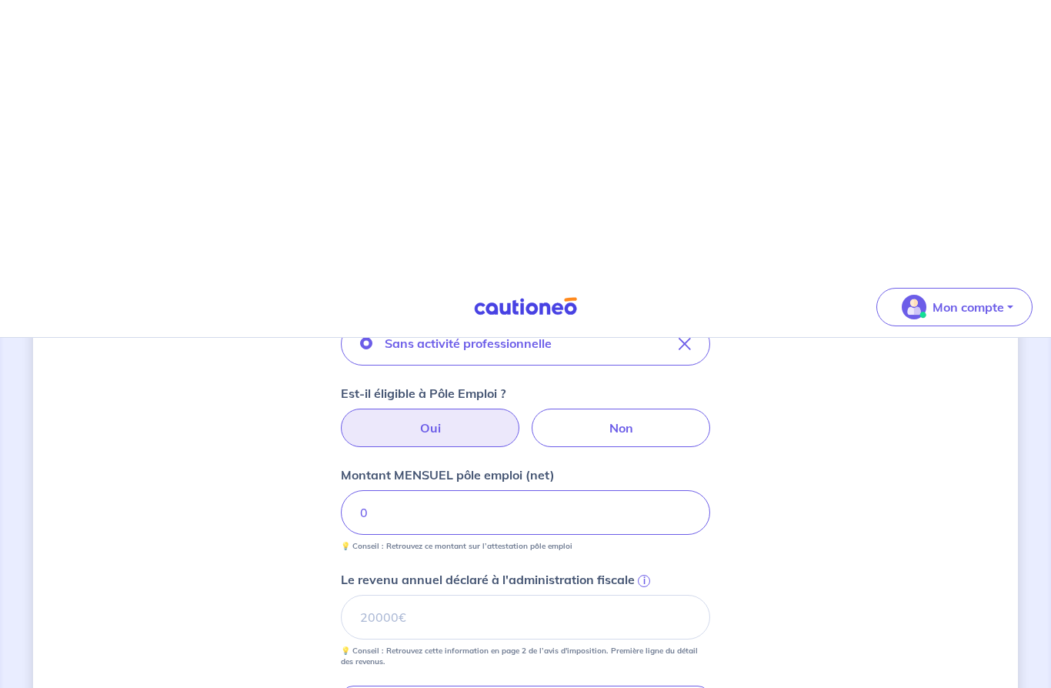
scroll to position [475, 0]
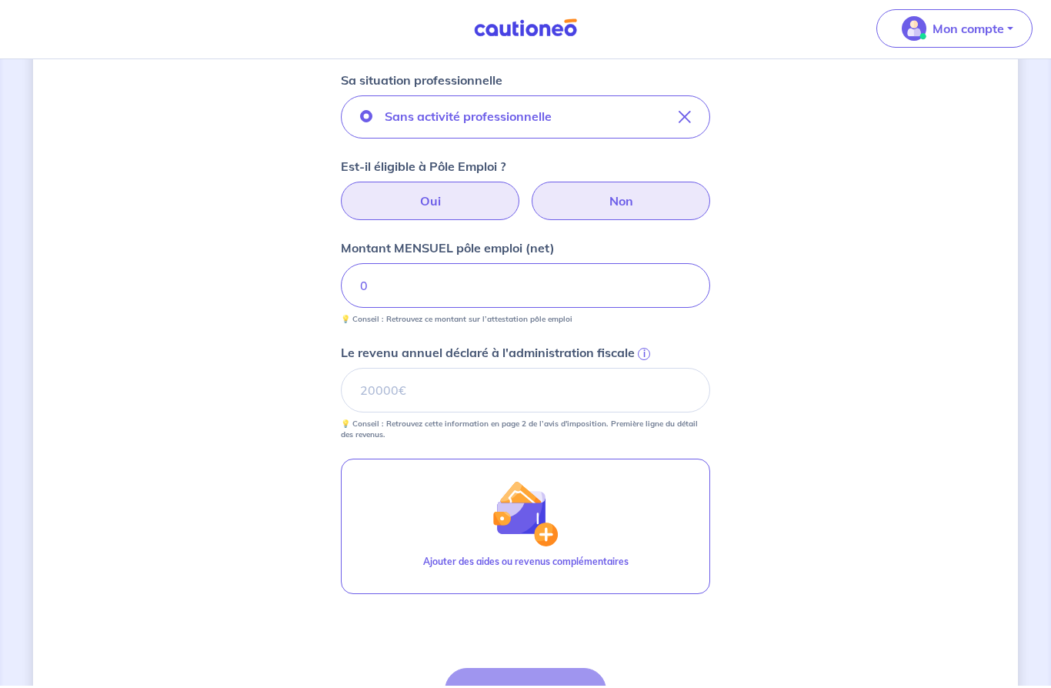
click at [639, 205] on label "Non" at bounding box center [620, 204] width 178 height 38
click at [531, 195] on input "Non" at bounding box center [526, 190] width 10 height 10
radio input "true"
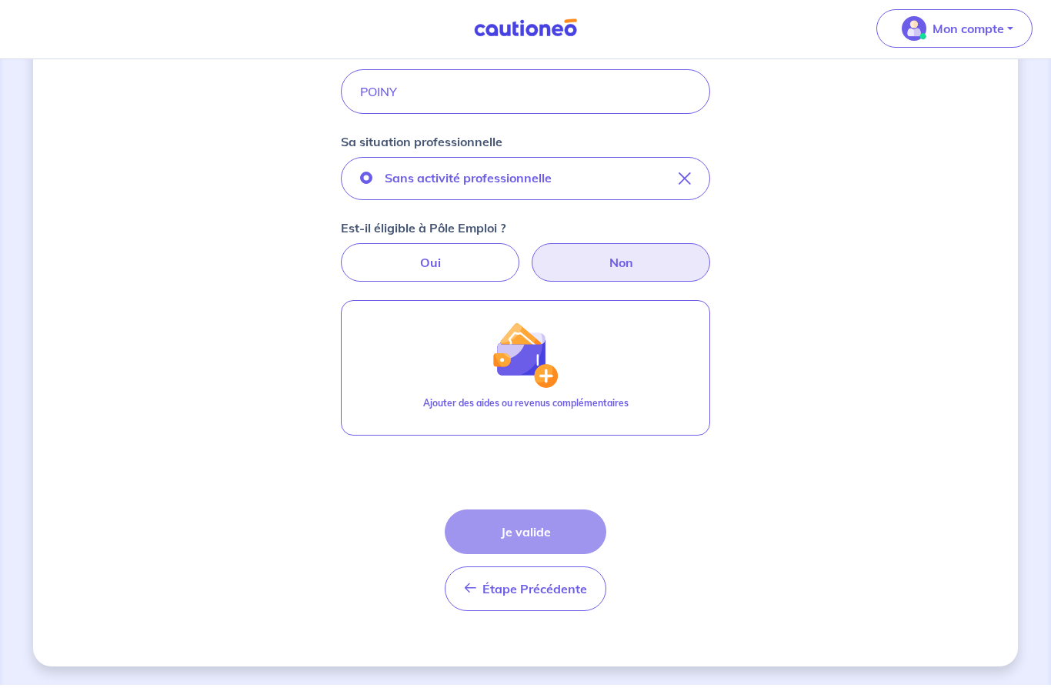
scroll to position [290, 0]
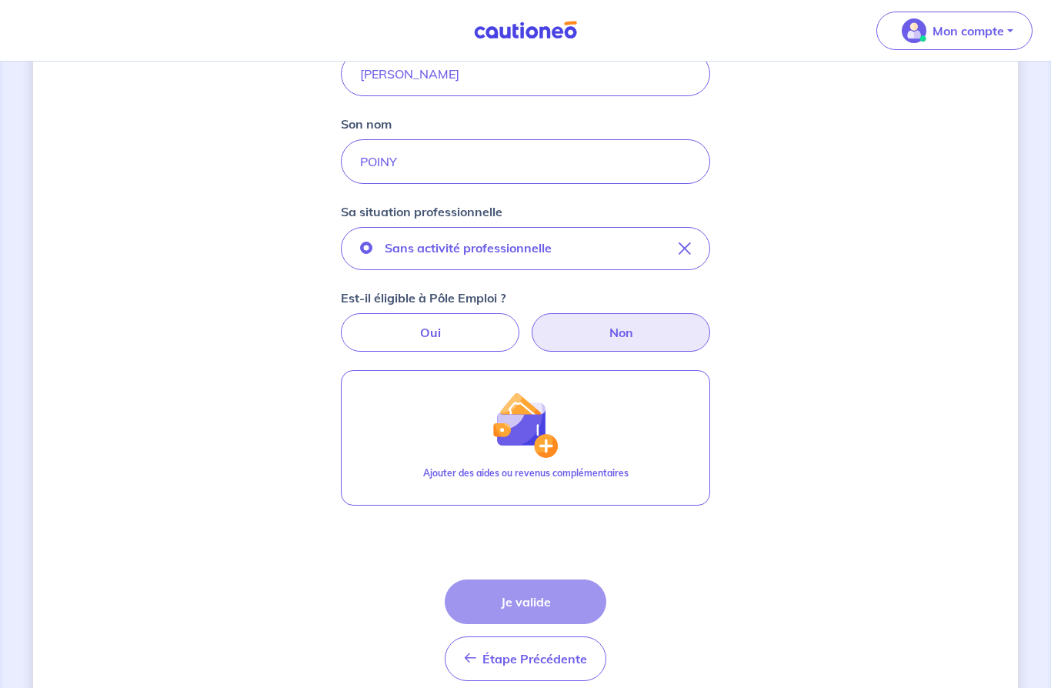
click at [528, 596] on div "Étape Précédente Précédent Je valide Je valide" at bounding box center [526, 630] width 162 height 102
click at [528, 601] on div "Étape Précédente Précédent Je valide Je valide" at bounding box center [526, 630] width 162 height 102
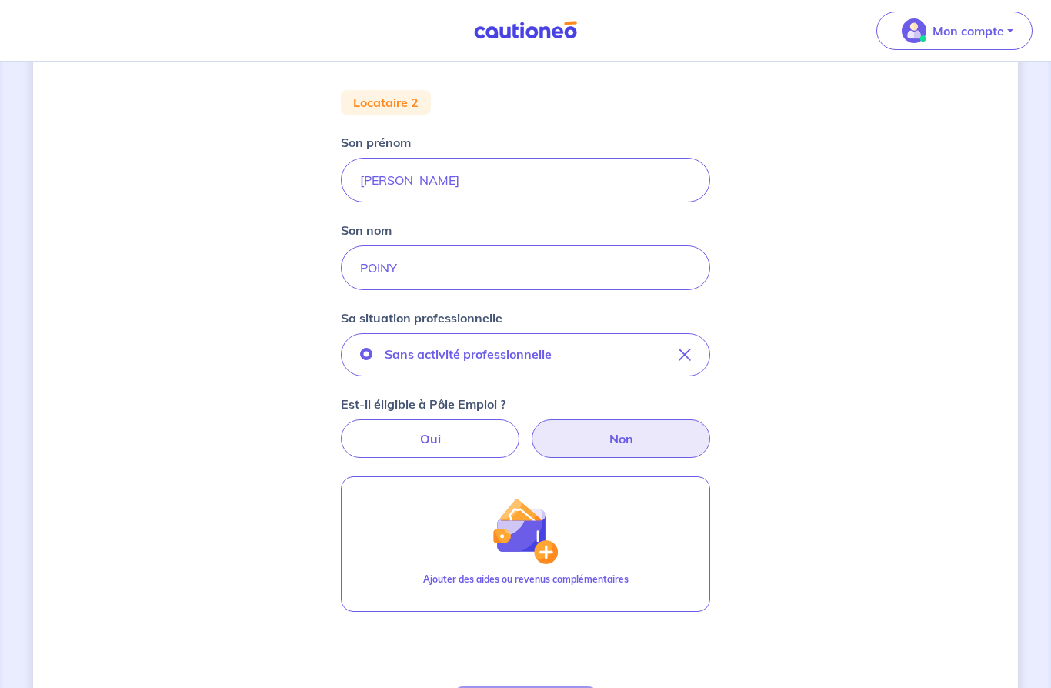
scroll to position [169, 0]
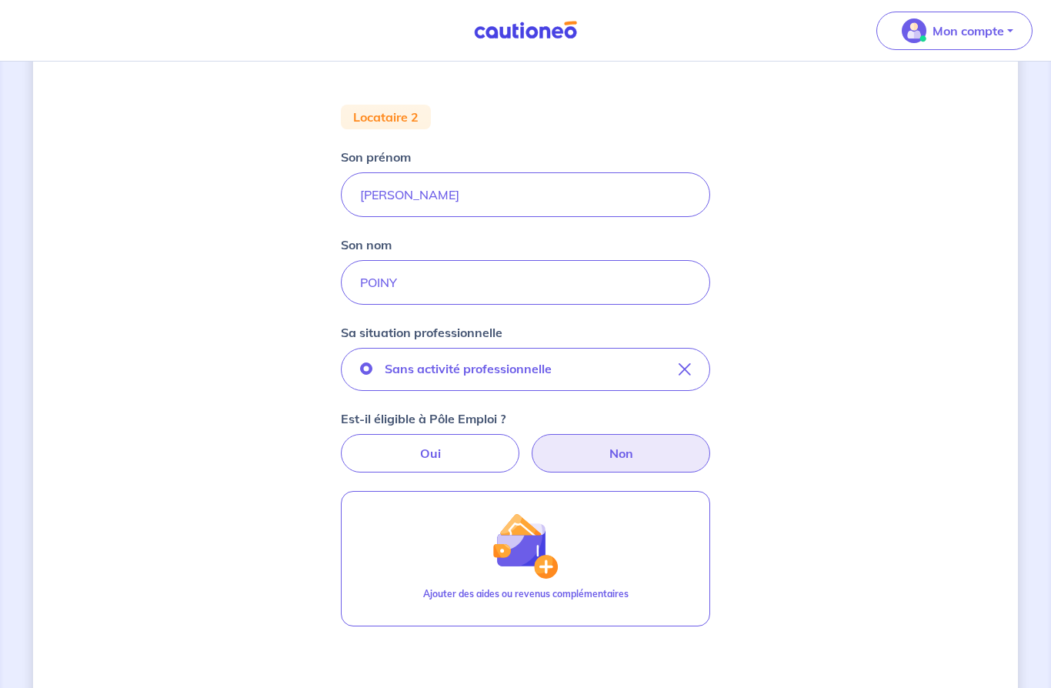
click at [686, 368] on icon "button" at bounding box center [684, 369] width 12 height 12
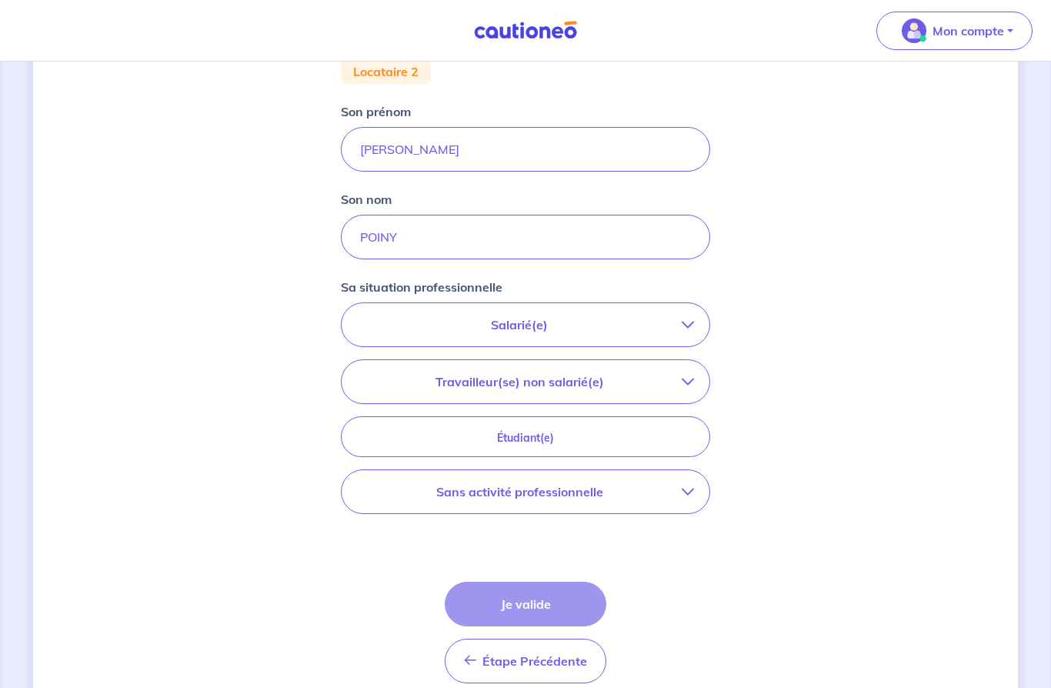
scroll to position [217, 0]
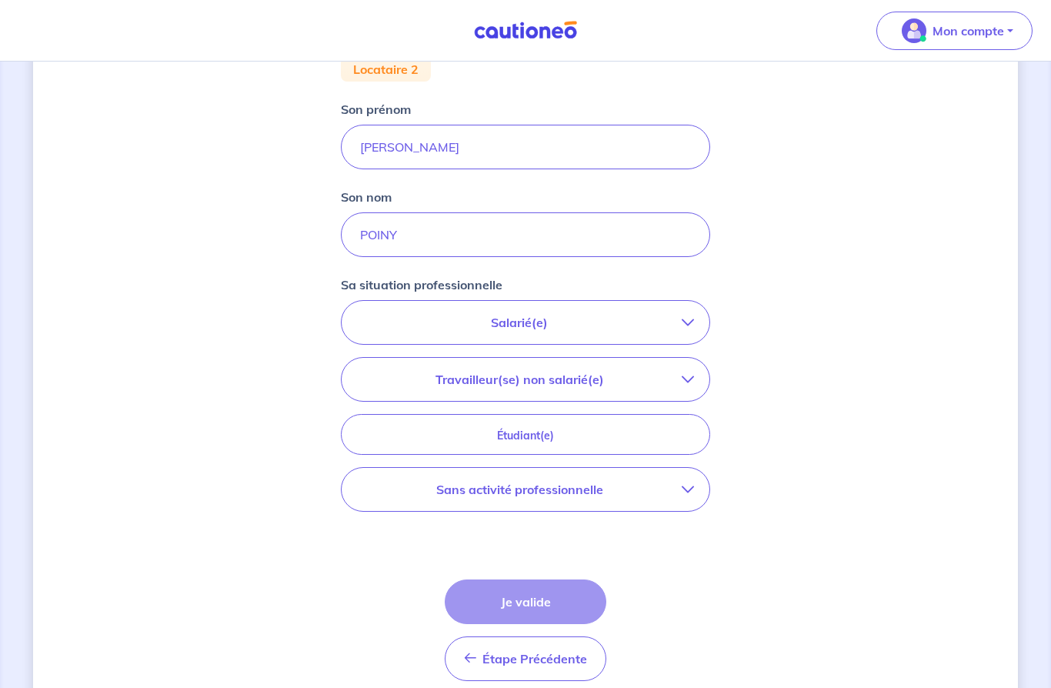
click at [499, 662] on span "Étape Précédente" at bounding box center [534, 658] width 105 height 15
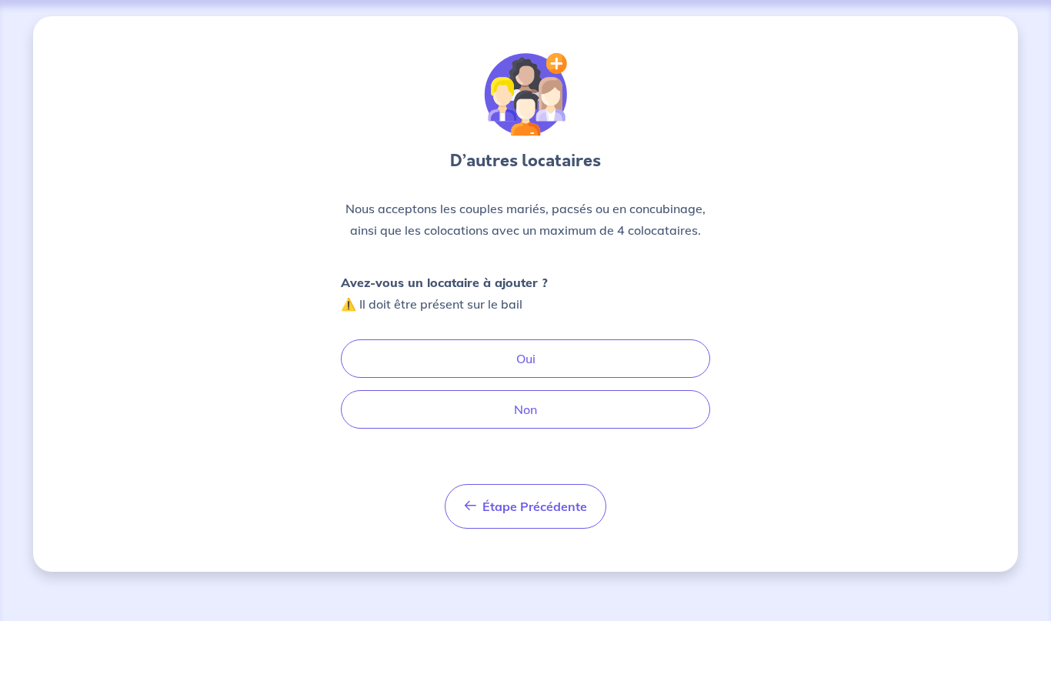
scroll to position [64, 0]
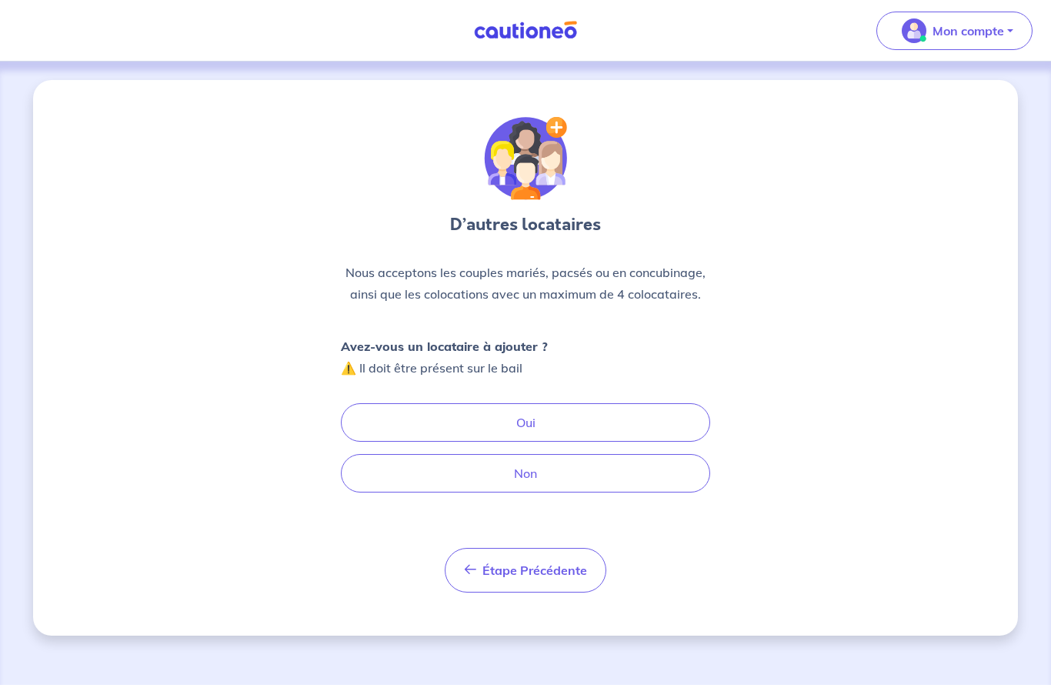
click at [596, 454] on button "Non" at bounding box center [525, 473] width 369 height 38
